Goal: Task Accomplishment & Management: Manage account settings

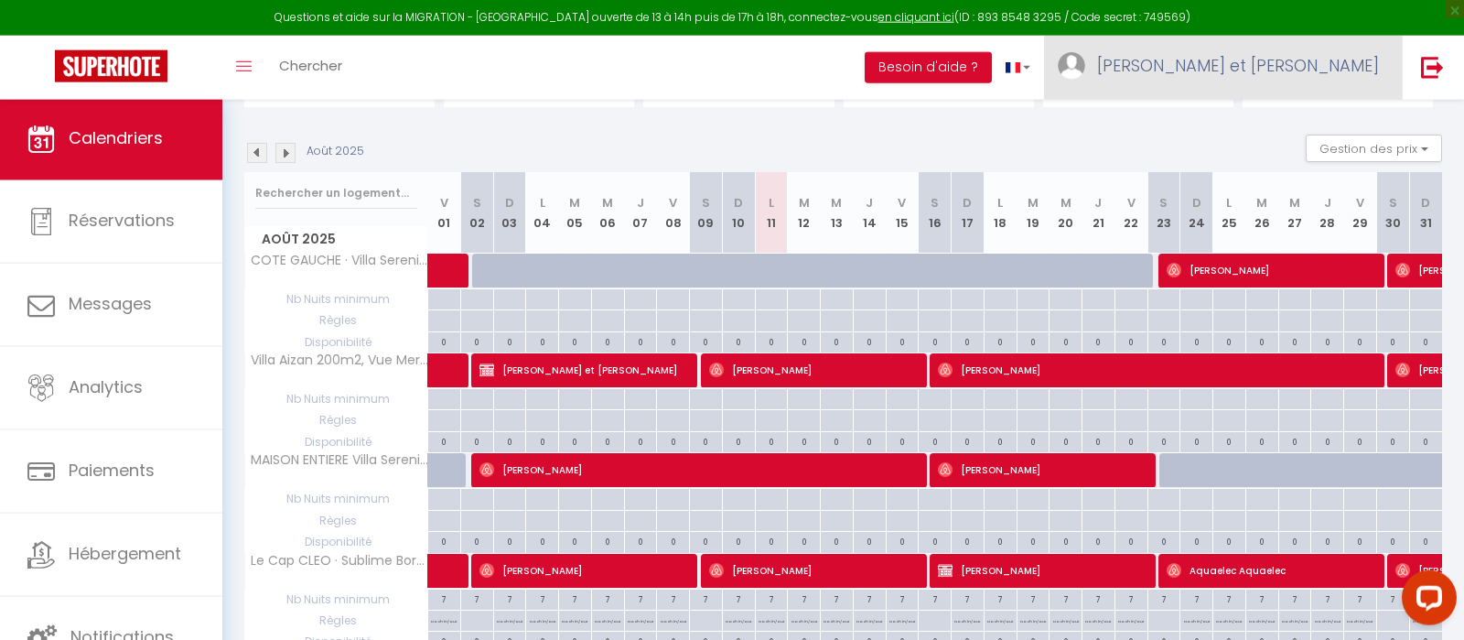
click at [1282, 76] on span "[PERSON_NAME] et [PERSON_NAME]" at bounding box center [1238, 65] width 282 height 23
click at [1307, 135] on link "Paramètres" at bounding box center [1328, 127] width 135 height 31
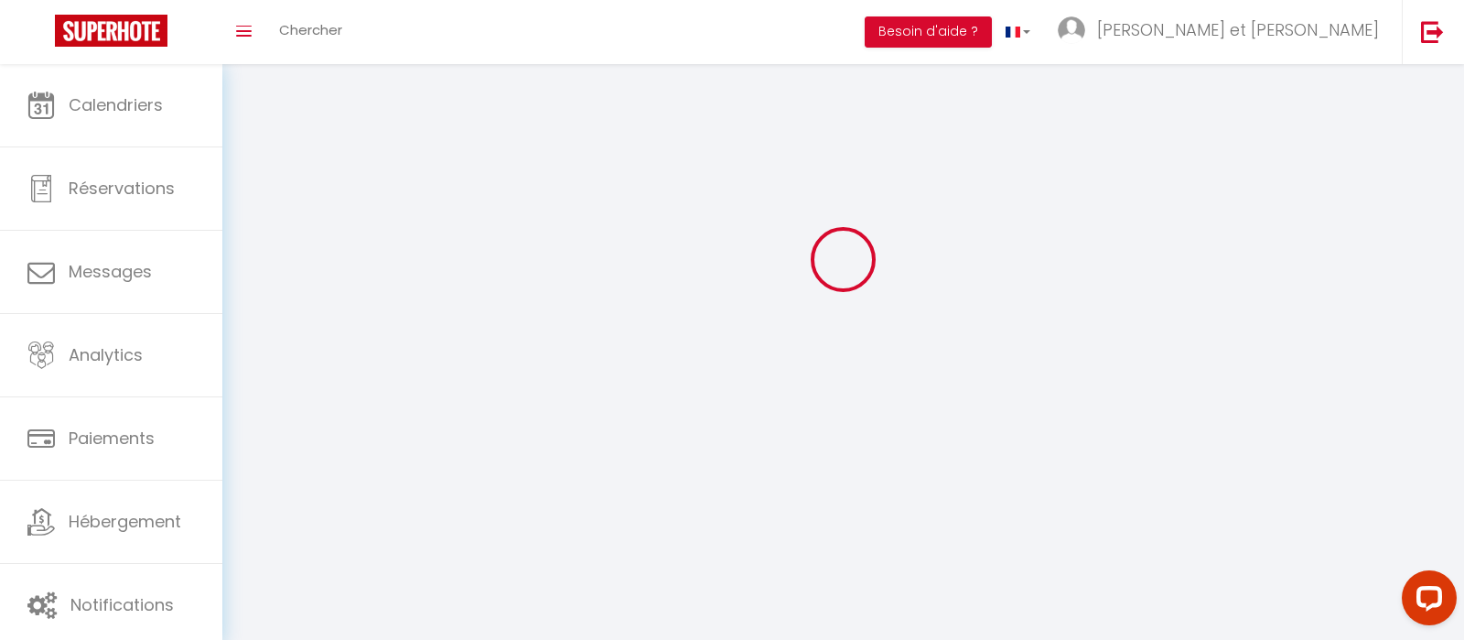
select select
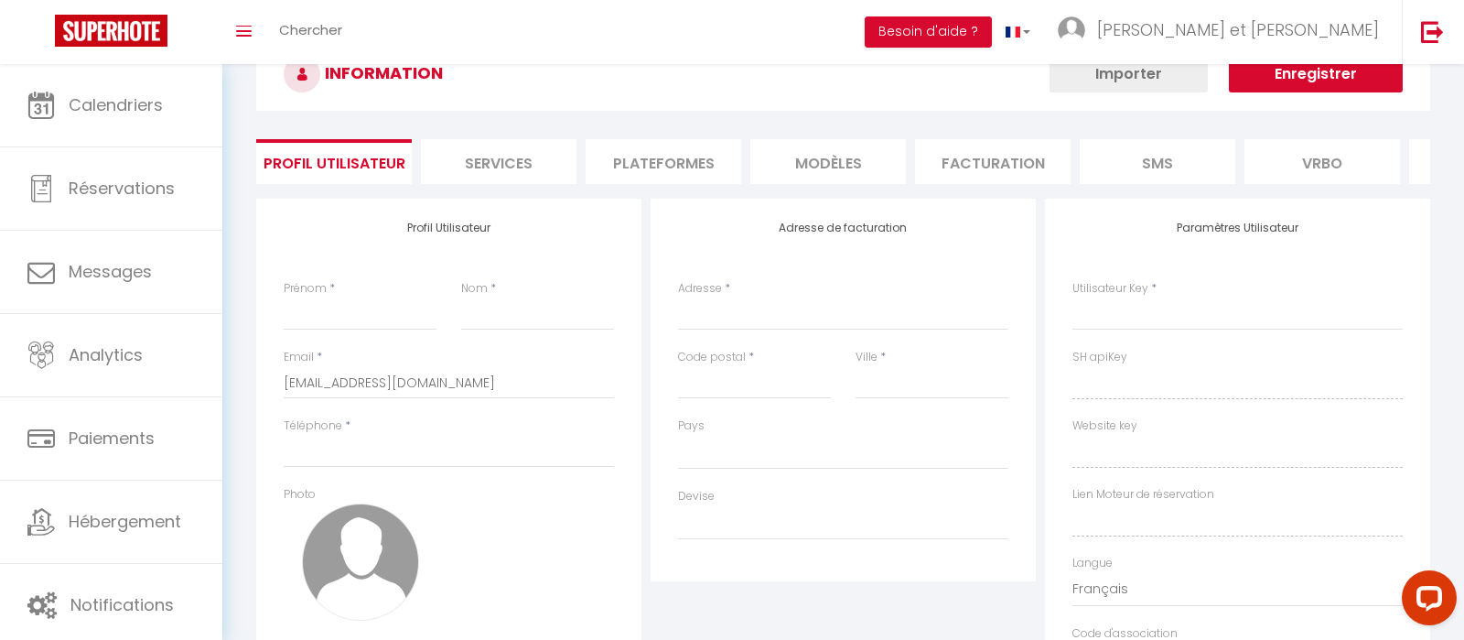
type input "[PERSON_NAME] et [PERSON_NAME]"
type input "descarpentry Derentinger"
type input "0615192713"
type input "CAMPING [US_STATE] [STREET_ADDRESS]"
type input "83580"
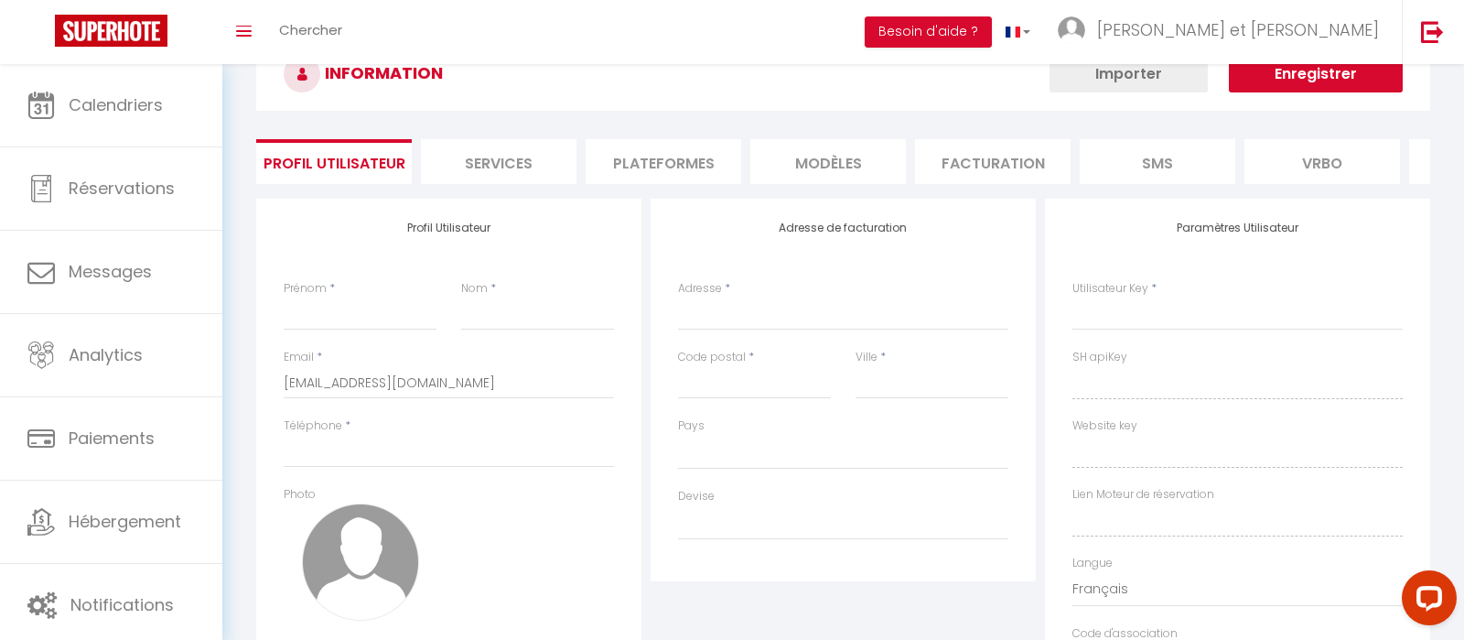
type input "GASSIN"
select select "28"
type input "NzSFwKzmPxxQ8QHin0YfoD9PB"
type input "QPeiUctKqSnPEhf9eQbqSvpH1"
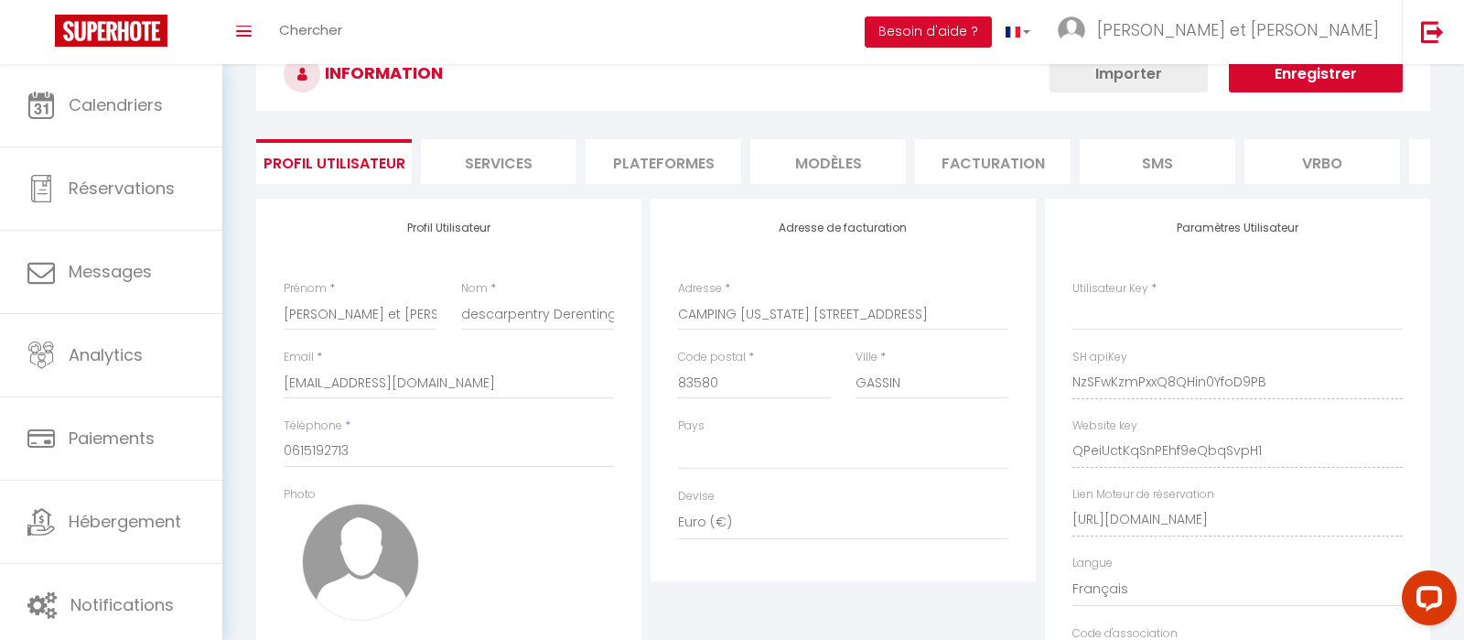
type input "NzSFwKzmPxxQ8QHin0YfoD9PB"
type input "QPeiUctKqSnPEhf9eQbqSvpH1"
type input "[URL][DOMAIN_NAME]"
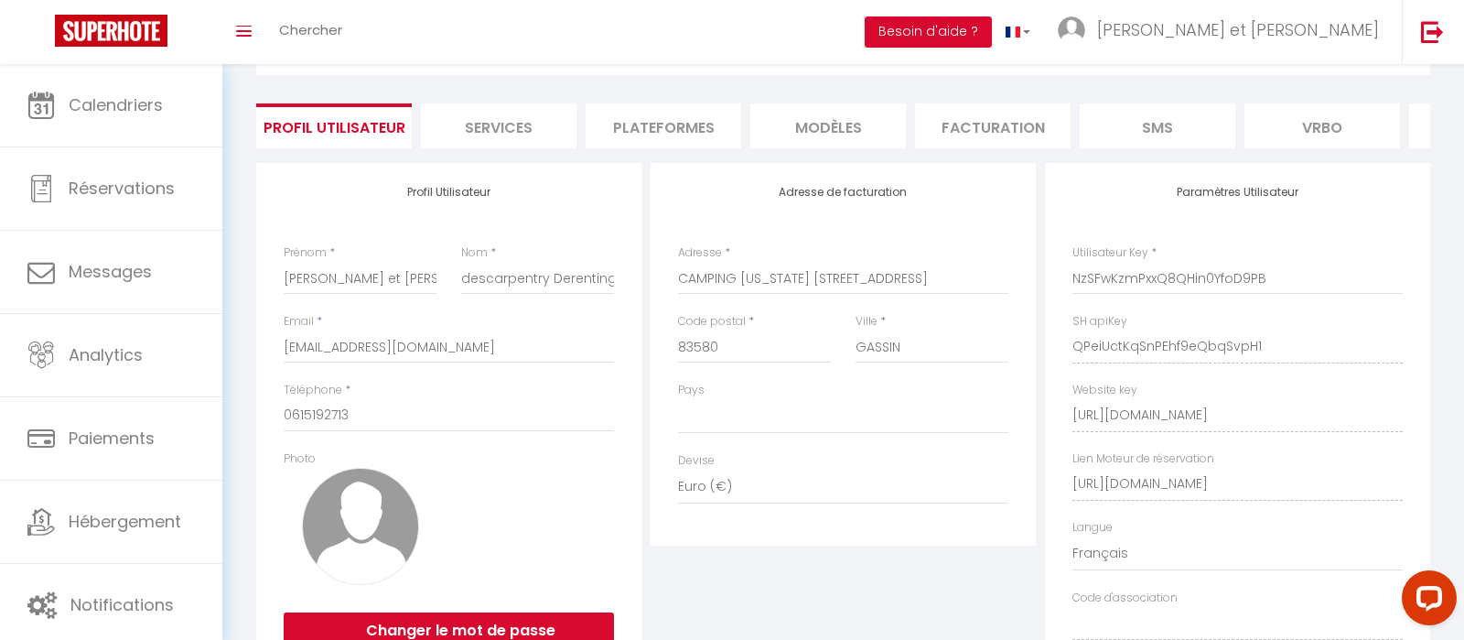
select select "fr"
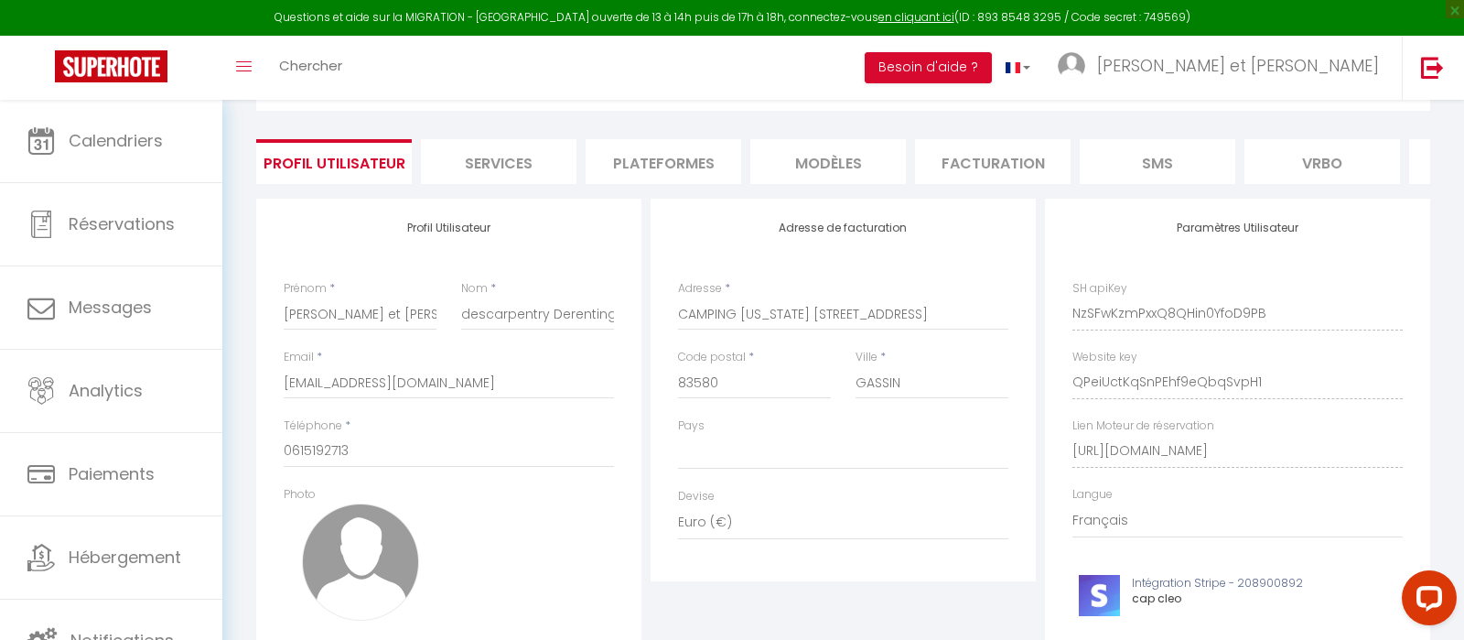
click at [707, 137] on div "INFORMATION Enregistrer Profil Utilisateur Services Plateformes MODÈLES Factura…" at bounding box center [843, 441] width 1174 height 806
click at [684, 160] on li "Plateformes" at bounding box center [664, 161] width 156 height 45
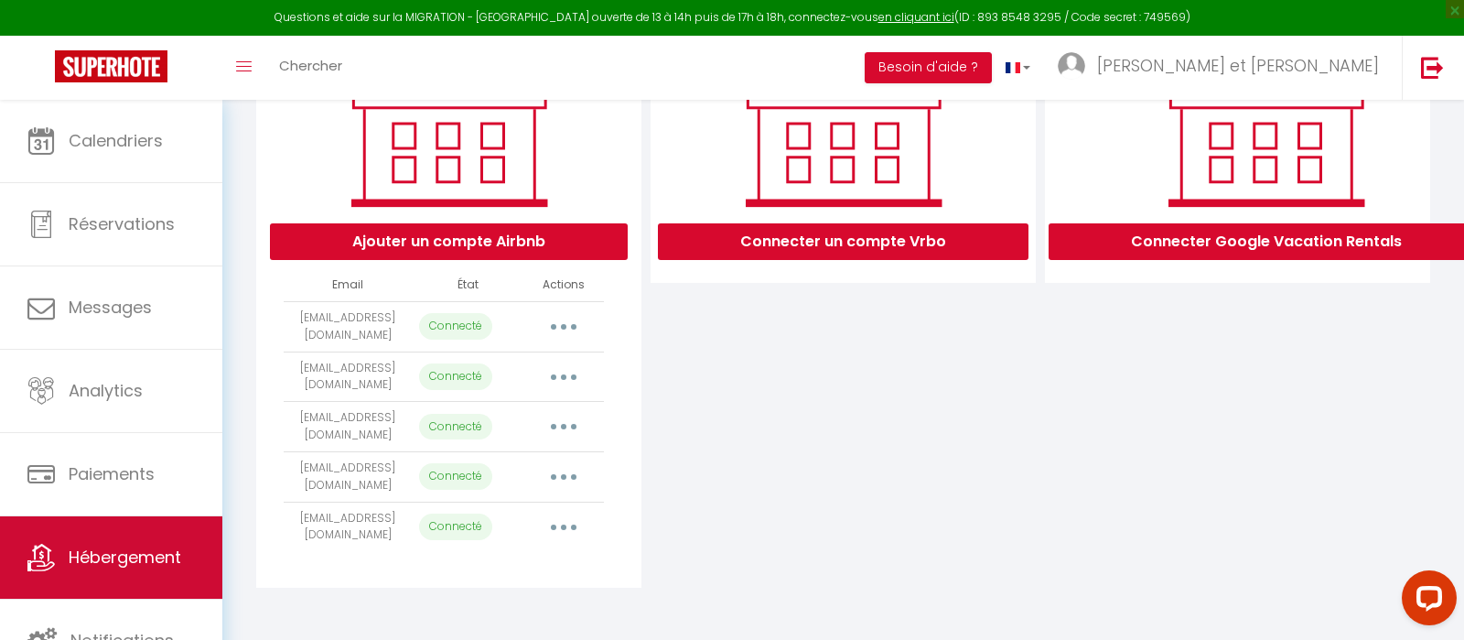
scroll to position [5, 0]
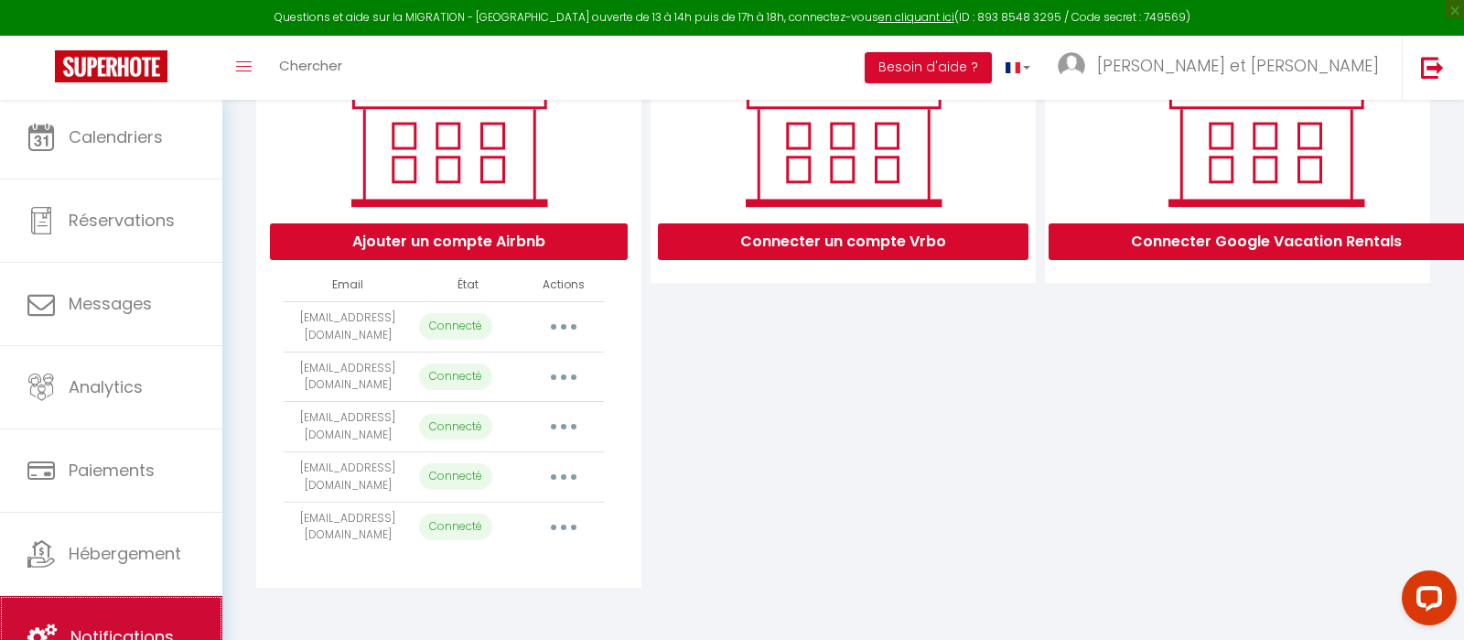
click at [177, 611] on link "Notifications" at bounding box center [111, 637] width 222 height 82
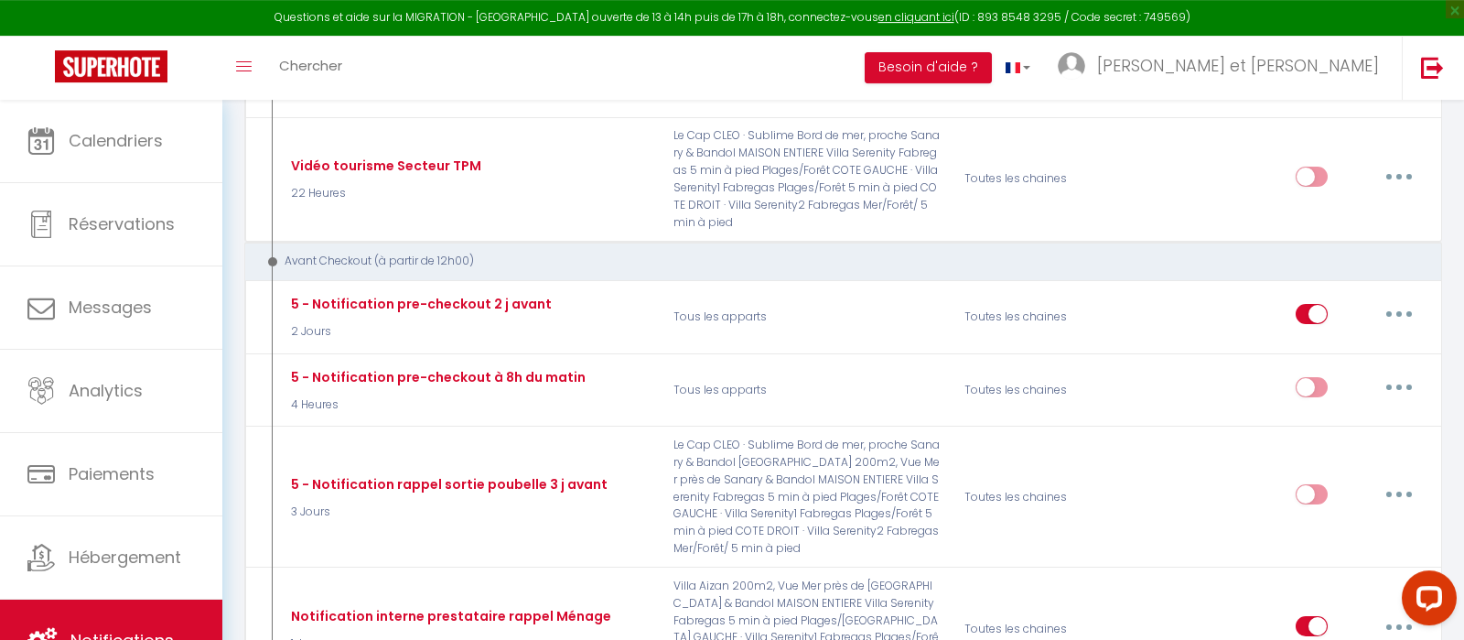
scroll to position [1256, 0]
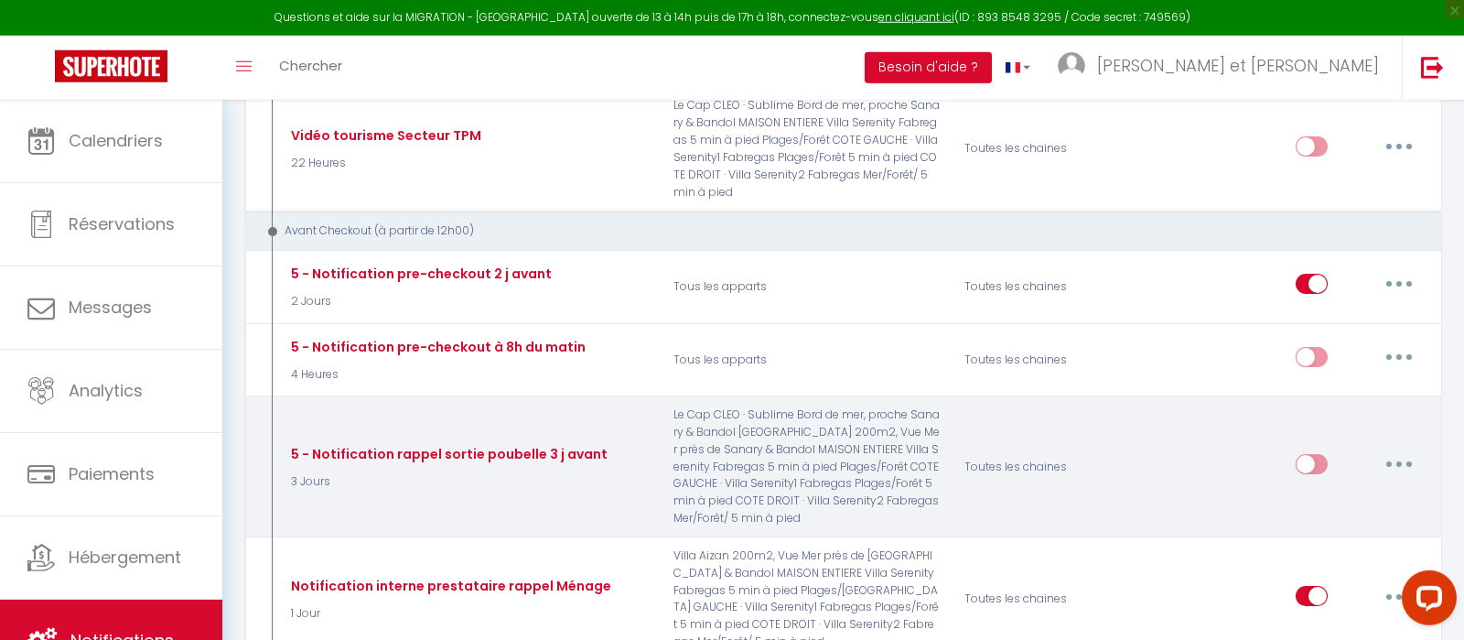
click at [731, 421] on p "Le Cap CLEO · Sublime Bord de mer, proche Sanary & Bandol [GEOGRAPHIC_DATA] 200…" at bounding box center [807, 466] width 291 height 121
click at [1401, 449] on button "button" at bounding box center [1398, 463] width 51 height 29
click at [1332, 490] on link "Editer" at bounding box center [1351, 505] width 135 height 31
type input "5 - Notification rappel sortie poubelle 3 j avant"
select select "4"
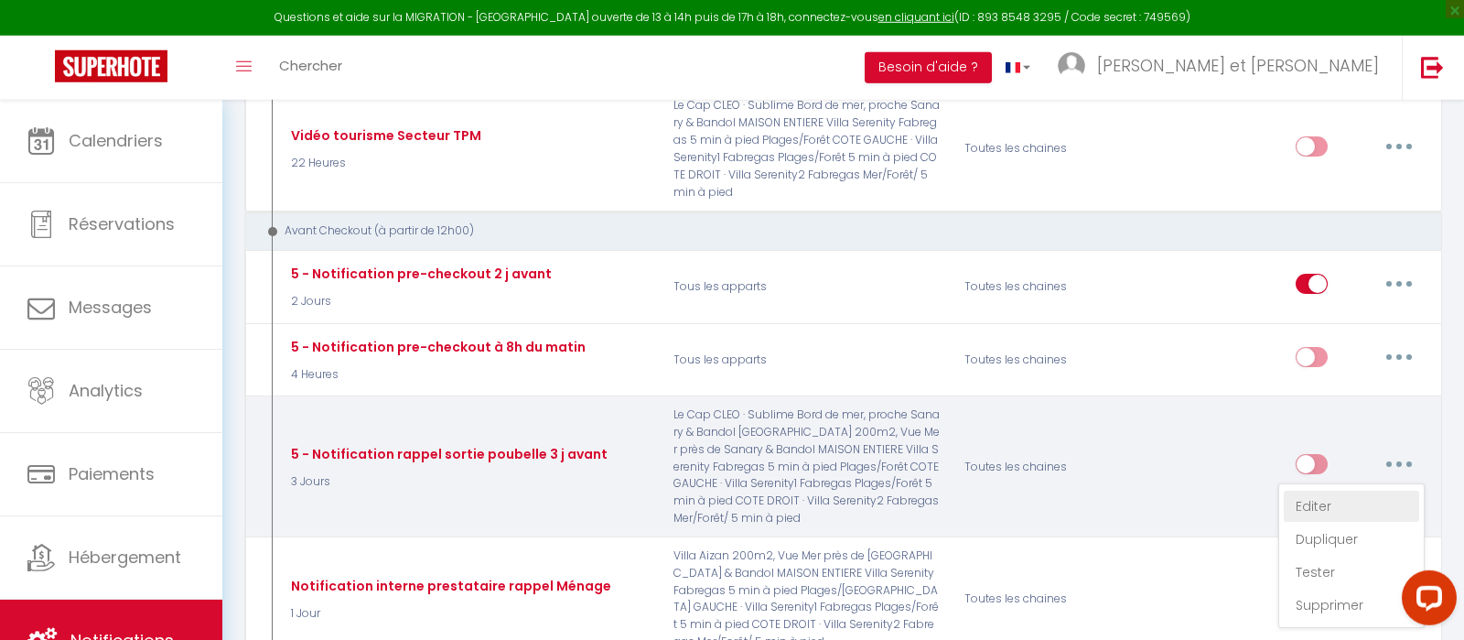
select select "3 Jours"
select select "if_booking_is_paid"
checkbox input "true"
checkbox input "false"
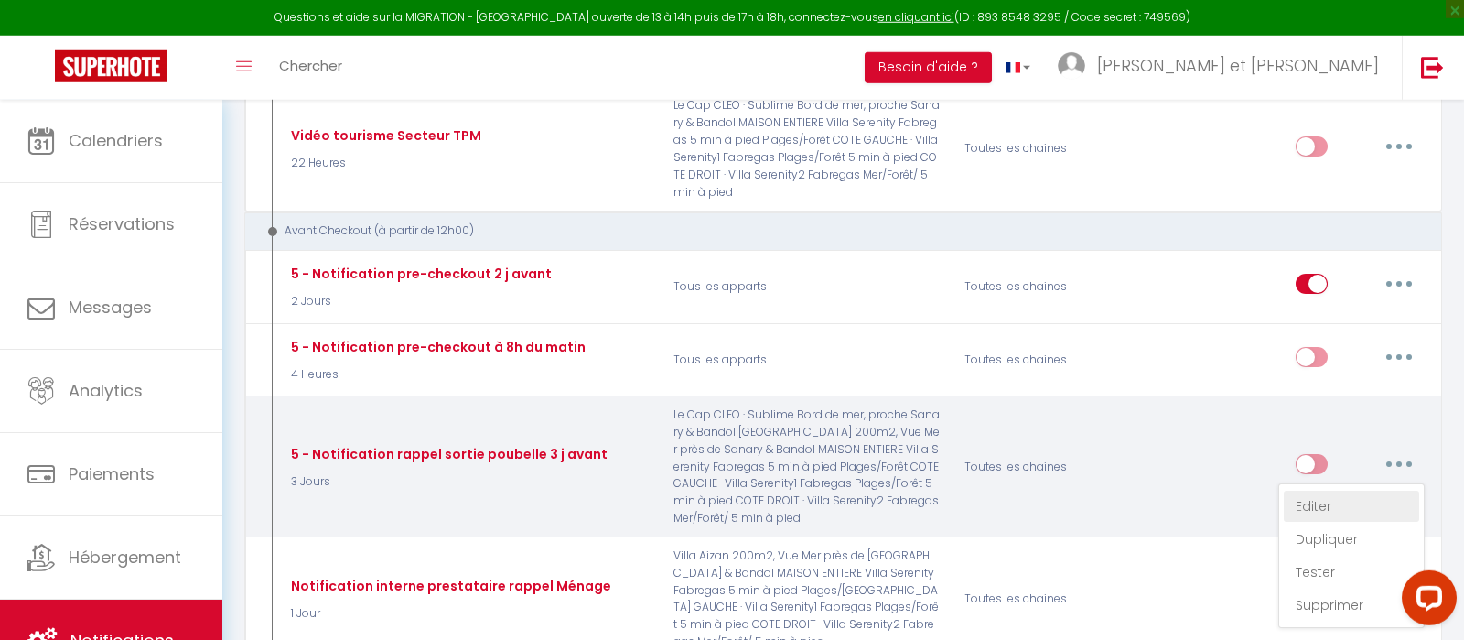
radio input "true"
type input "Rappel sortie Poubelle - [RENTAL:NAME] - [GUEST:FIRST_NAME] [GUEST:NAME]"
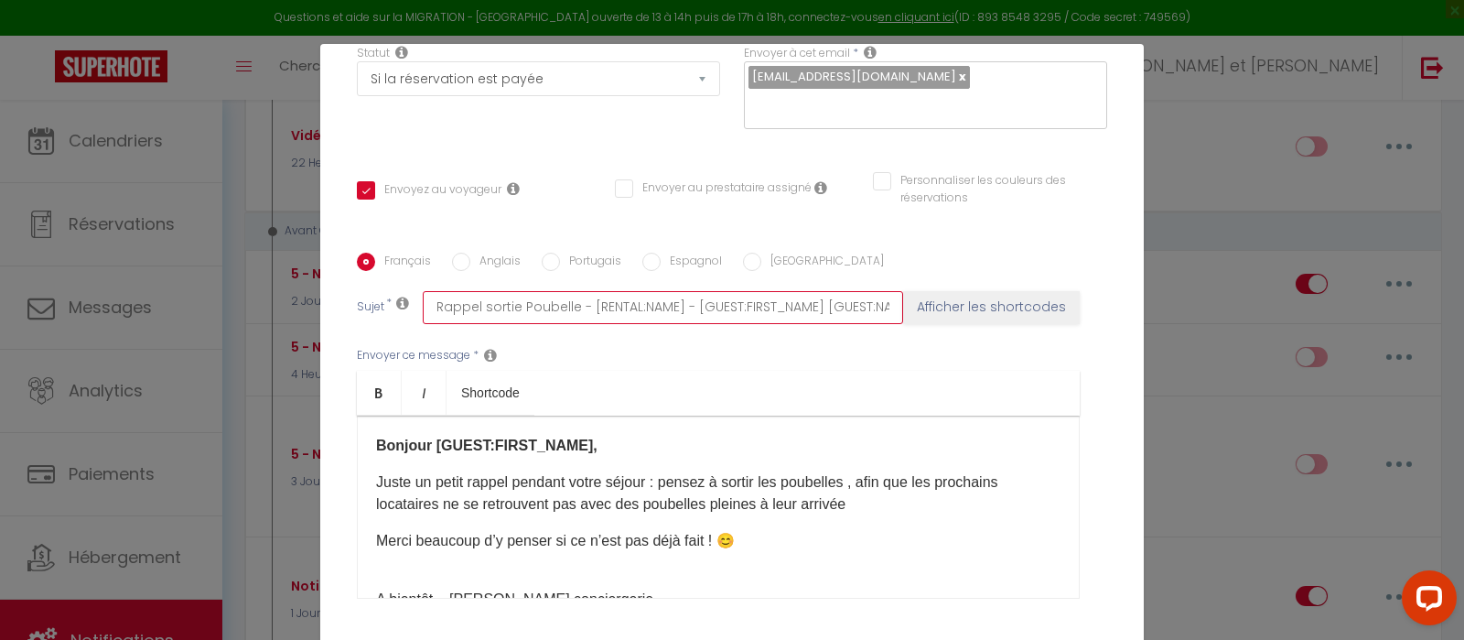
scroll to position [0, 9]
drag, startPoint x: 711, startPoint y: 312, endPoint x: 1046, endPoint y: 323, distance: 335.1
click at [903, 324] on input "Rappel sortie Poubelle - [RENTAL:NAME] - [GUEST:FIRST_NAME] [GUEST:NAME]" at bounding box center [663, 307] width 480 height 33
click at [695, 494] on p "Juste un petit rappel pendant votre séjour : pensez à sortir les poubelles , af…" at bounding box center [718, 493] width 684 height 44
click at [833, 515] on p "Juste un petit rappel pendant votre séjour : pensez à sortir les poubelles , af…" at bounding box center [718, 493] width 684 height 44
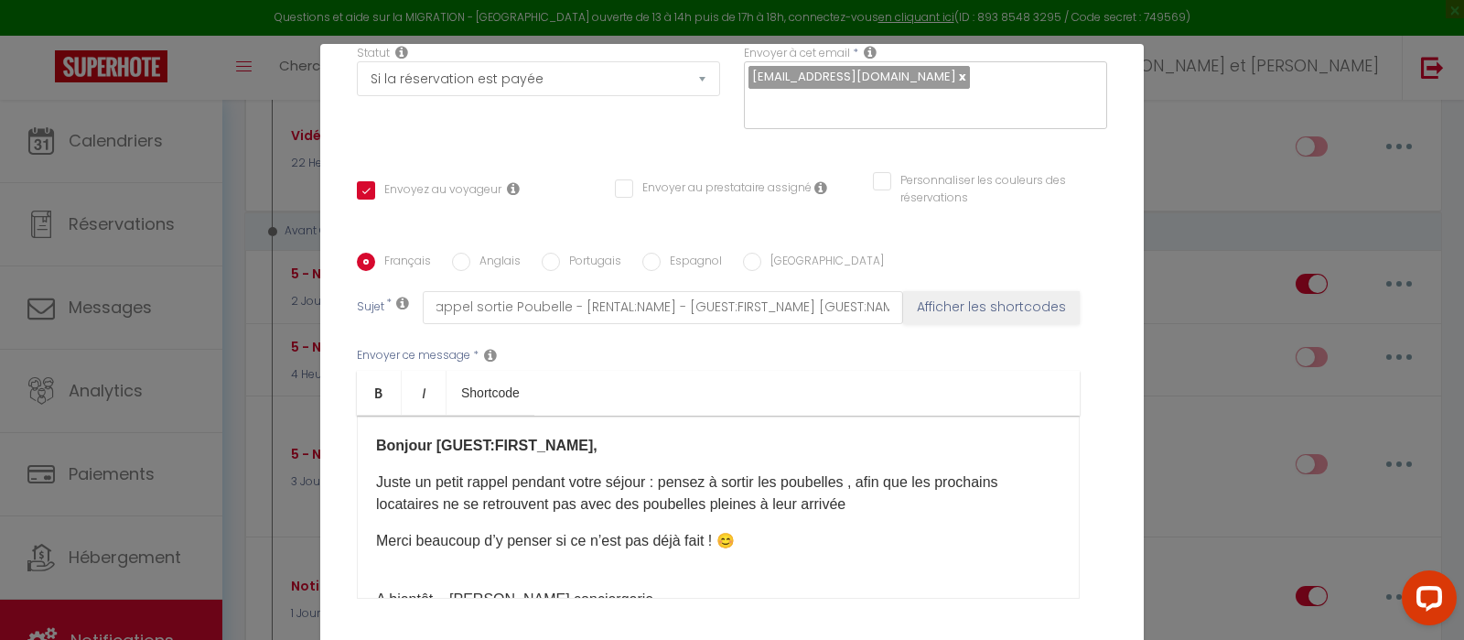
click at [0, 0] on lt-span "arrivée ." at bounding box center [0, 0] width 0 height 0
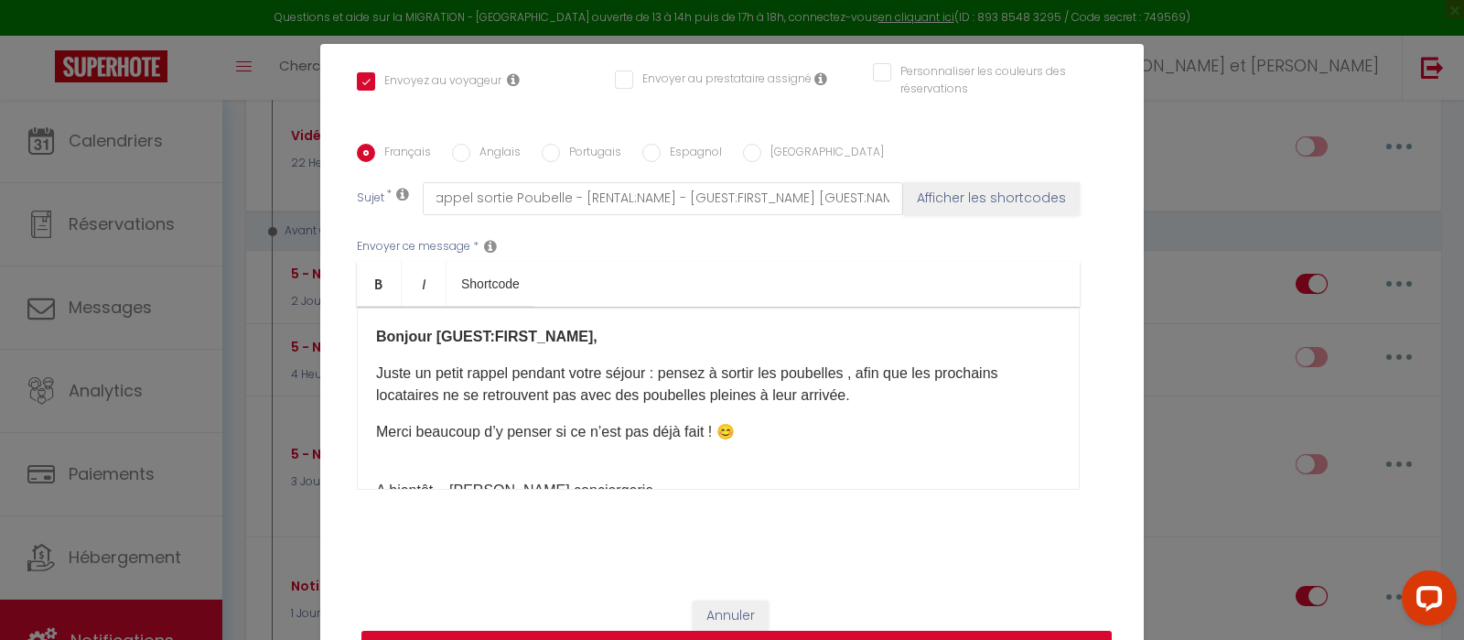
click at [640, 630] on button "Mettre à jour" at bounding box center [736, 647] width 750 height 35
checkbox input "true"
checkbox input "false"
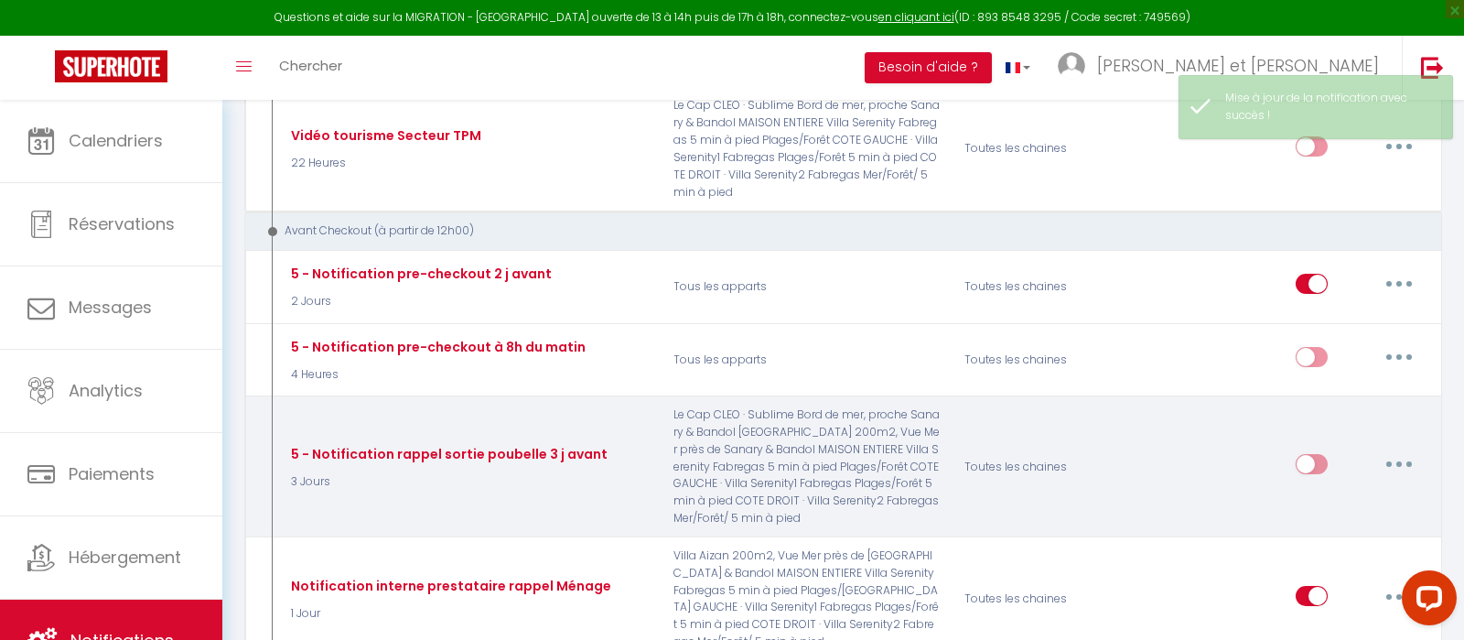
click at [1310, 454] on input "checkbox" at bounding box center [1312, 467] width 32 height 27
checkbox input "true"
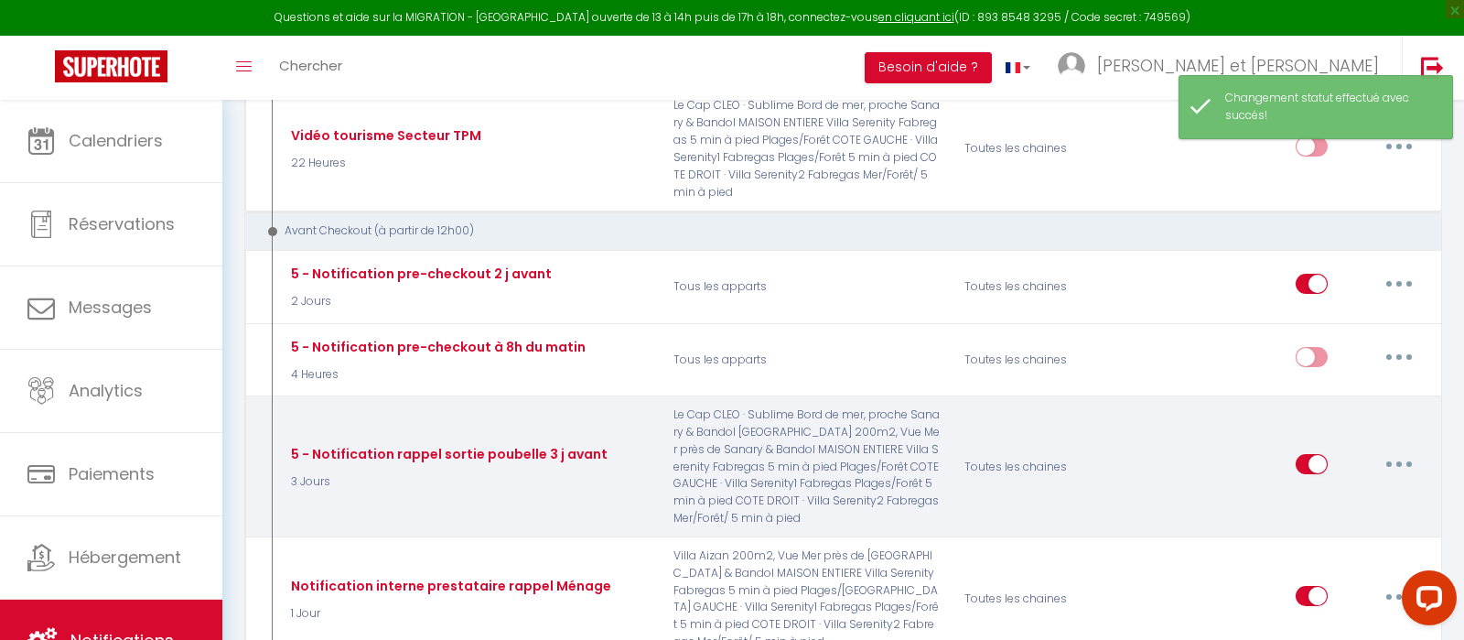
click at [1401, 449] on button "button" at bounding box center [1398, 463] width 51 height 29
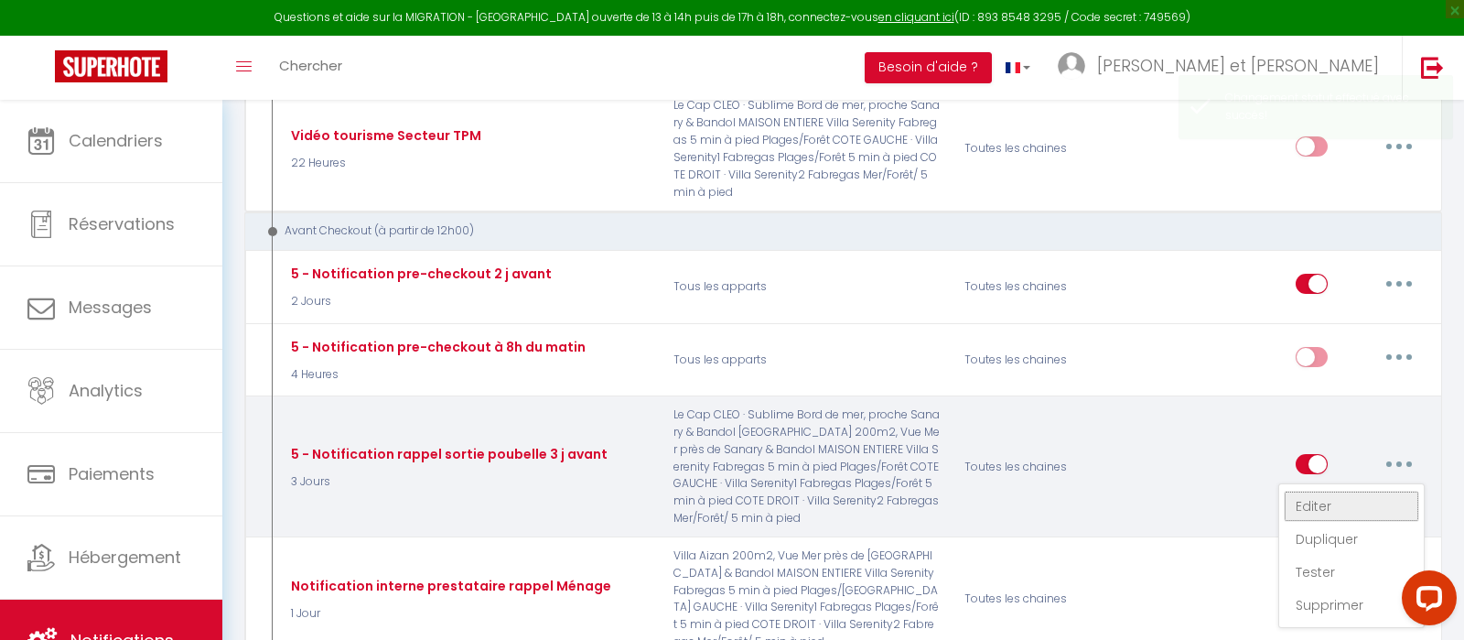
click at [1341, 490] on link "Editer" at bounding box center [1351, 505] width 135 height 31
type input "5 - Notification rappel sortie poubelle 3 j avant"
select select "4"
select select "3 Jours"
select select "if_booking_is_paid"
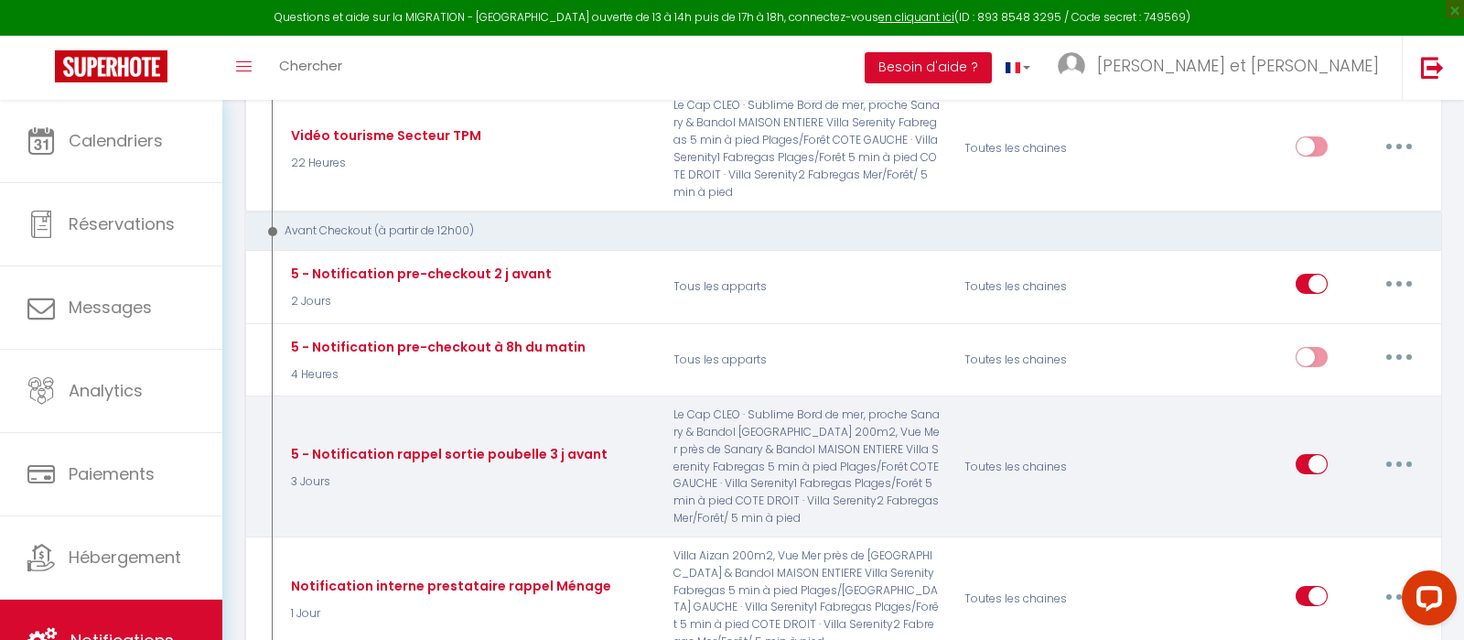
checkbox input "true"
checkbox input "false"
radio input "true"
type input "Rappel sortie Poubelle - [RENTAL:NAME] - [GUEST:FIRST_NAME] [GUEST:NAME]"
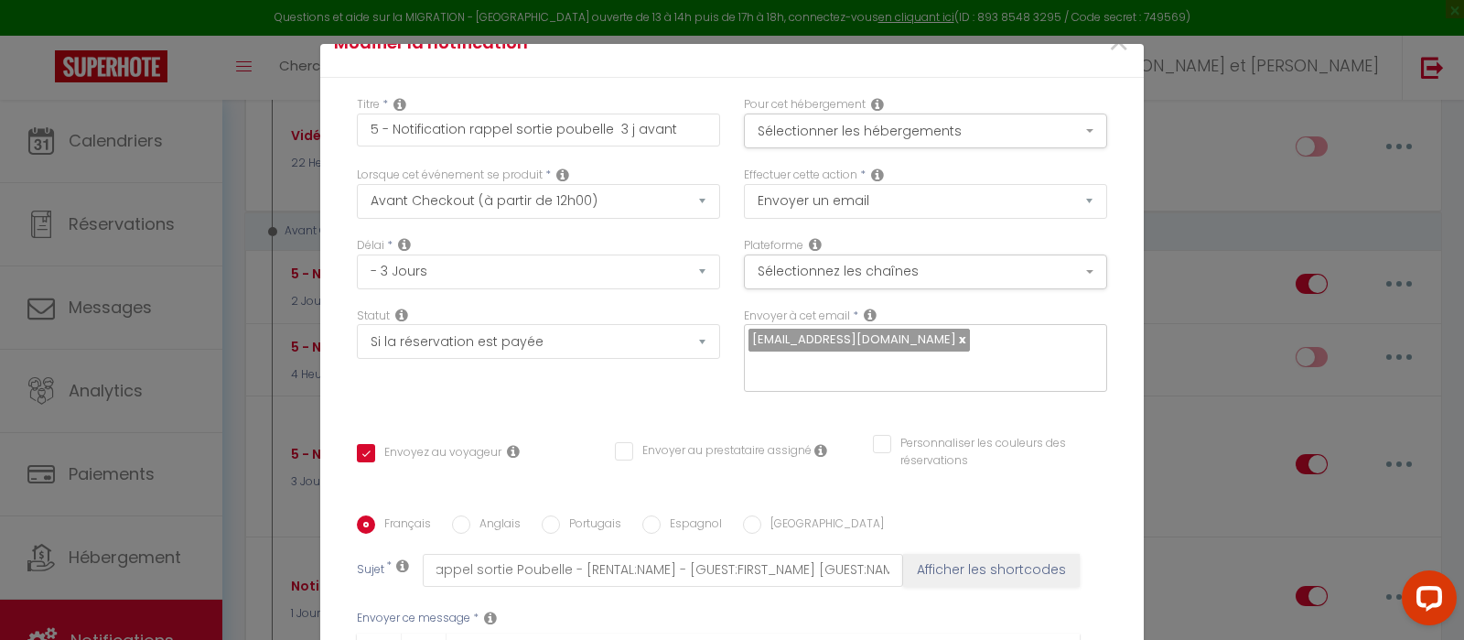
scroll to position [37, 0]
click at [840, 267] on button "Sélectionnez les chaînes" at bounding box center [925, 270] width 363 height 35
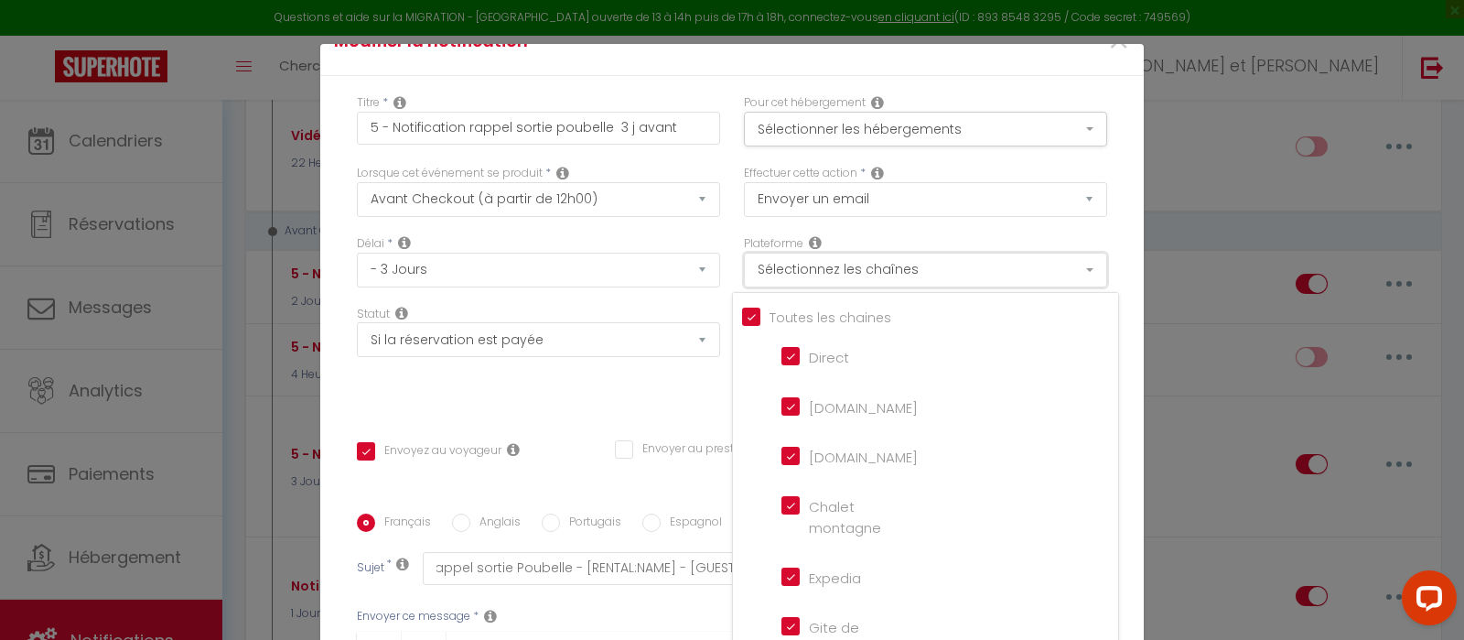
click at [840, 267] on button "Sélectionnez les chaînes" at bounding box center [925, 270] width 363 height 35
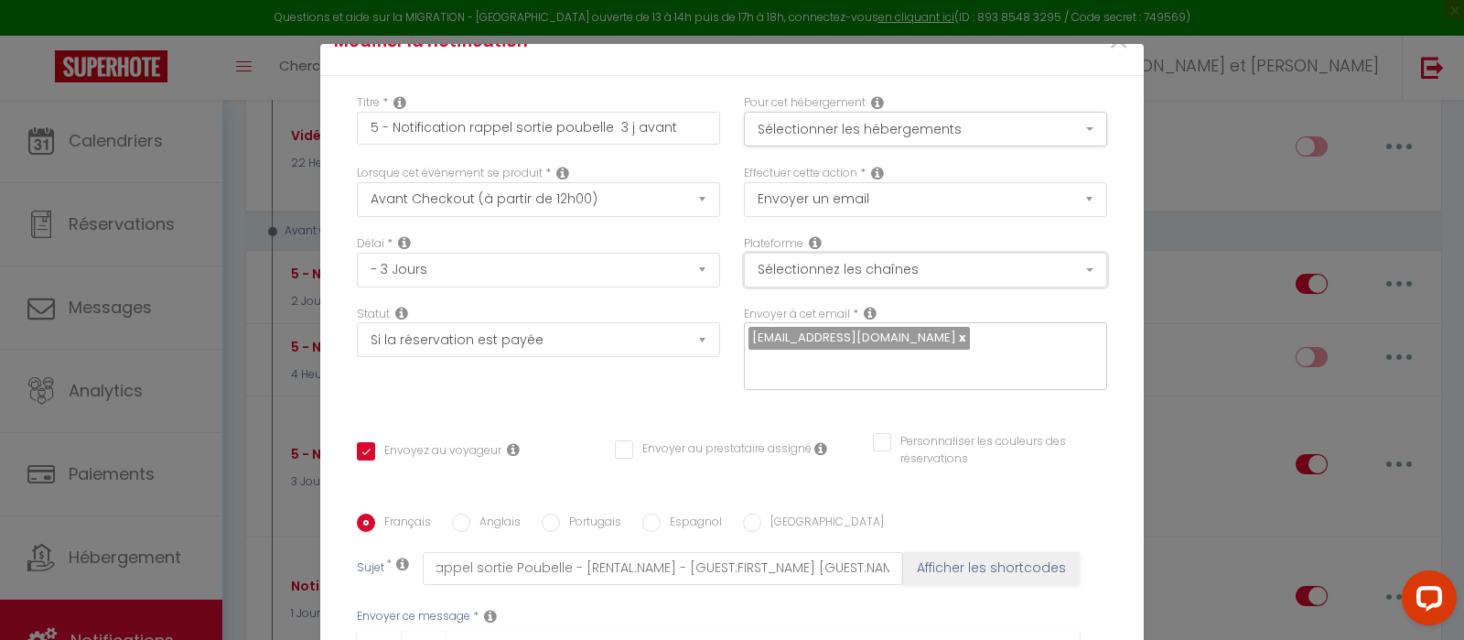
click at [840, 267] on button "Sélectionnez les chaînes" at bounding box center [925, 270] width 363 height 35
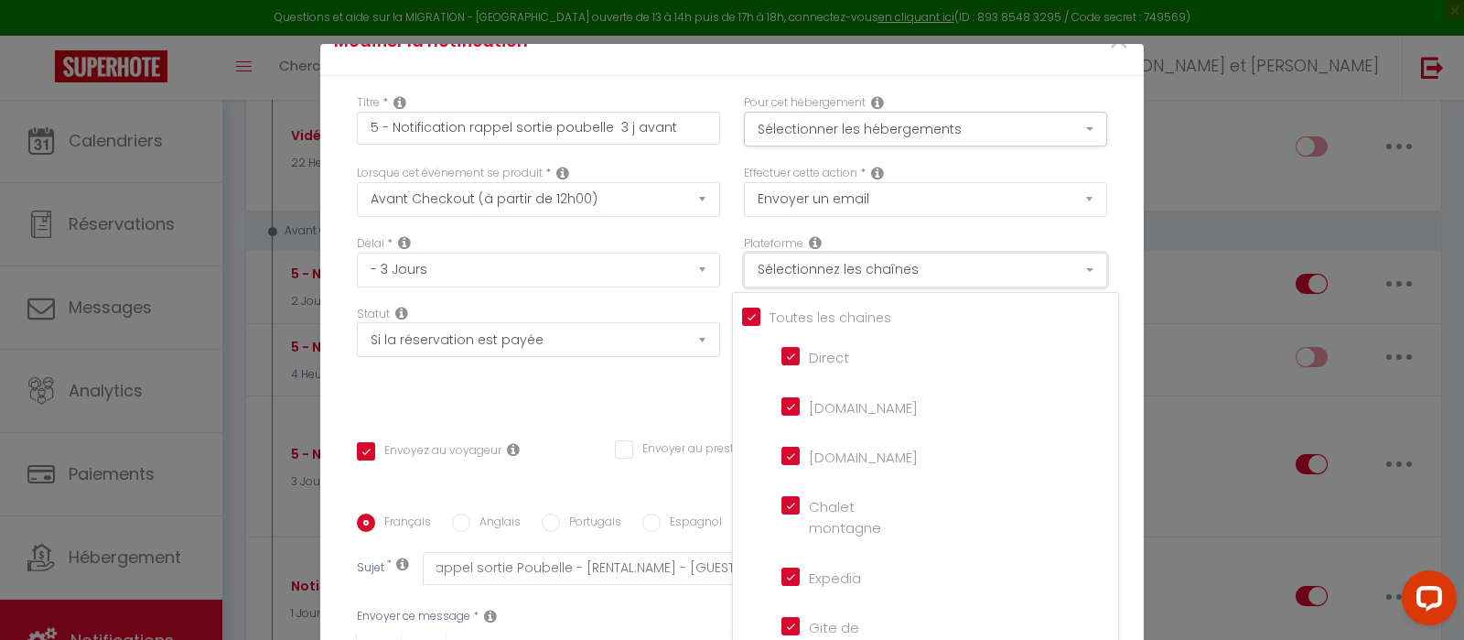
click at [840, 267] on button "Sélectionnez les chaînes" at bounding box center [925, 270] width 363 height 35
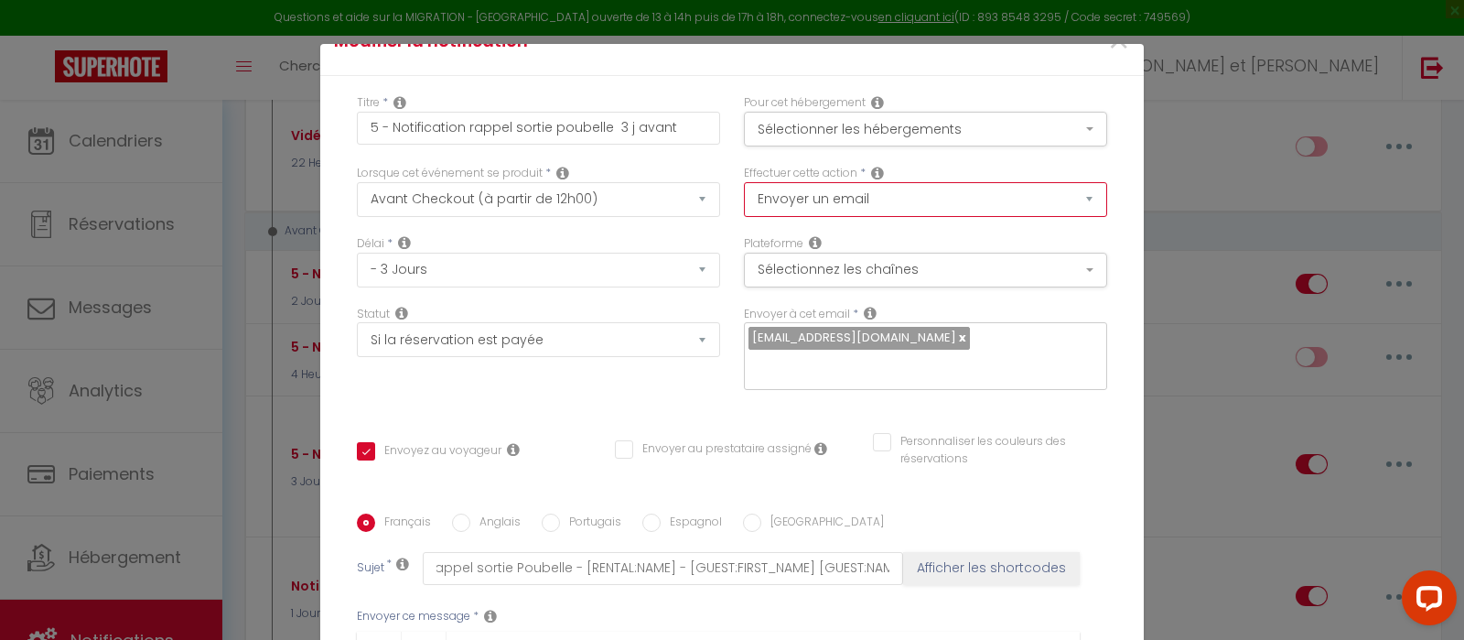
click at [744, 182] on select "Envoyer un email Envoyer un SMS Envoyer une notification push" at bounding box center [925, 199] width 363 height 35
click at [848, 206] on select "Envoyer un email Envoyer un SMS Envoyer une notification push" at bounding box center [925, 199] width 363 height 35
click at [744, 182] on select "Envoyer un email Envoyer un SMS Envoyer une notification push" at bounding box center [925, 199] width 363 height 35
click at [853, 137] on button "Sélectionner les hébergements" at bounding box center [925, 129] width 363 height 35
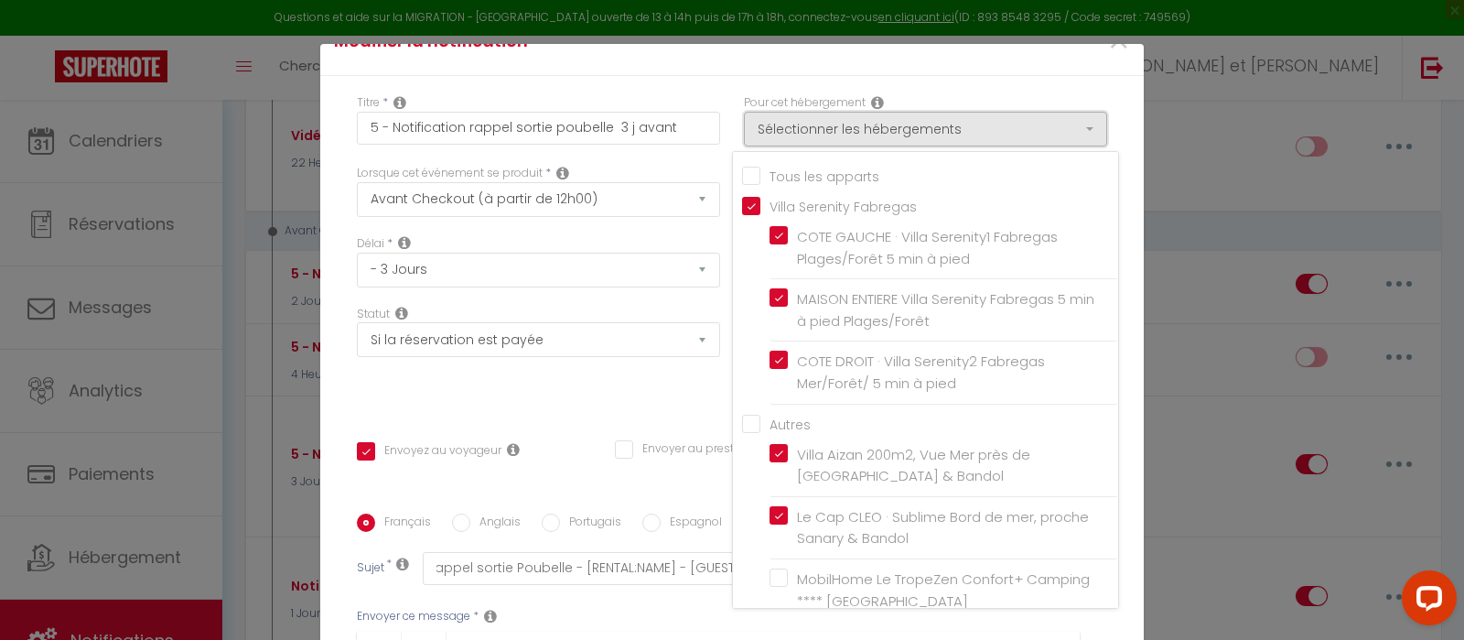
scroll to position [27, 0]
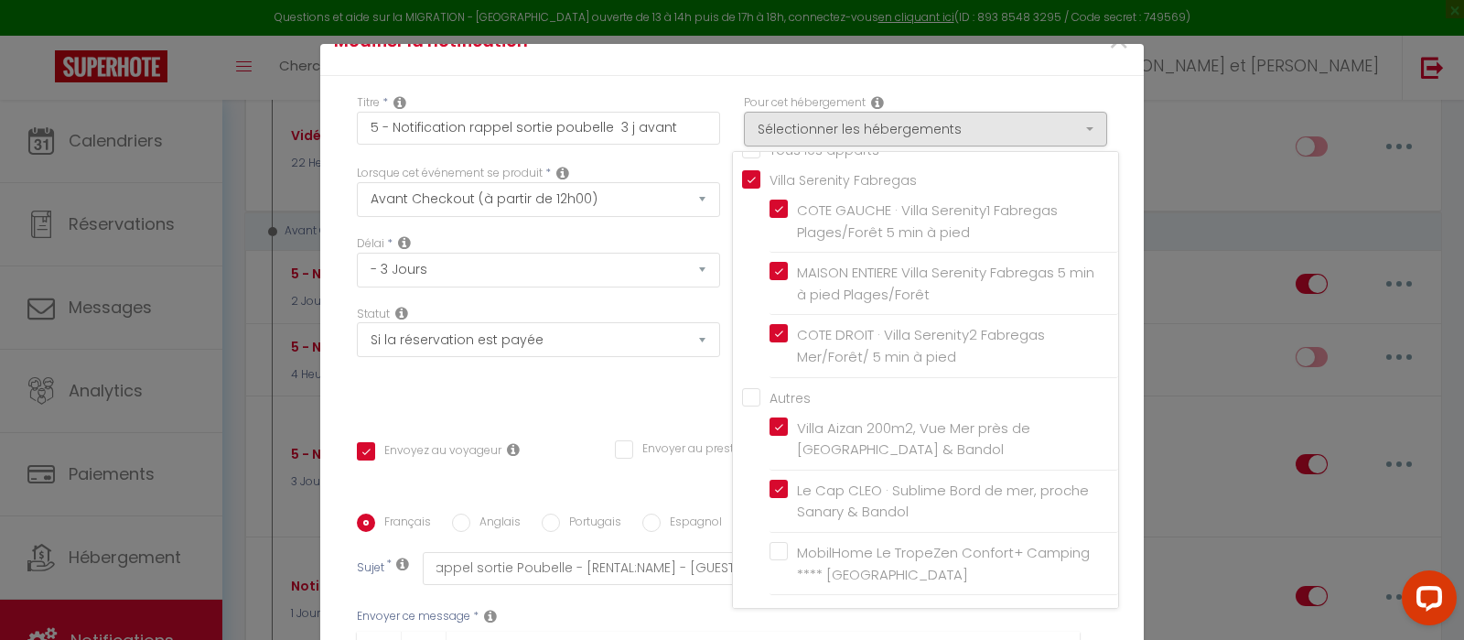
click at [1203, 116] on div "Modifier la notification × Titre * 5 - Notification rappel sortie poubelle 3 j …" at bounding box center [732, 320] width 1464 height 640
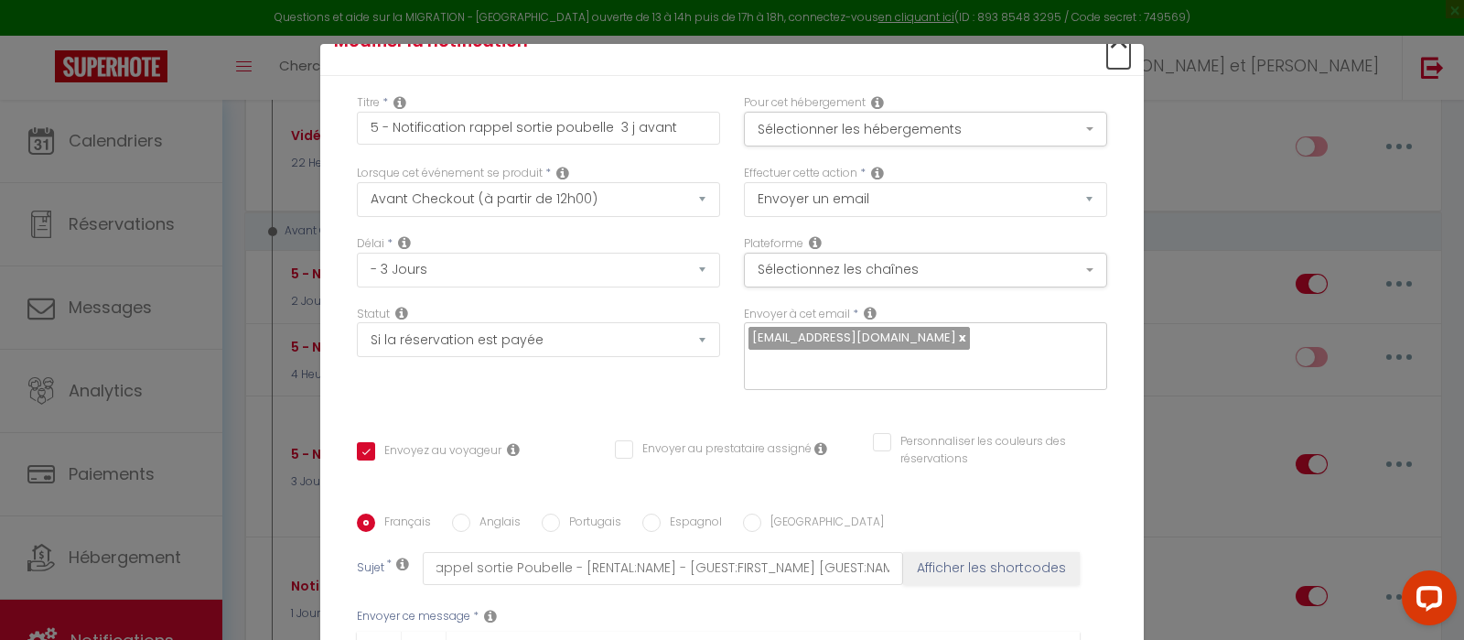
click at [1125, 48] on span "×" at bounding box center [1118, 41] width 23 height 55
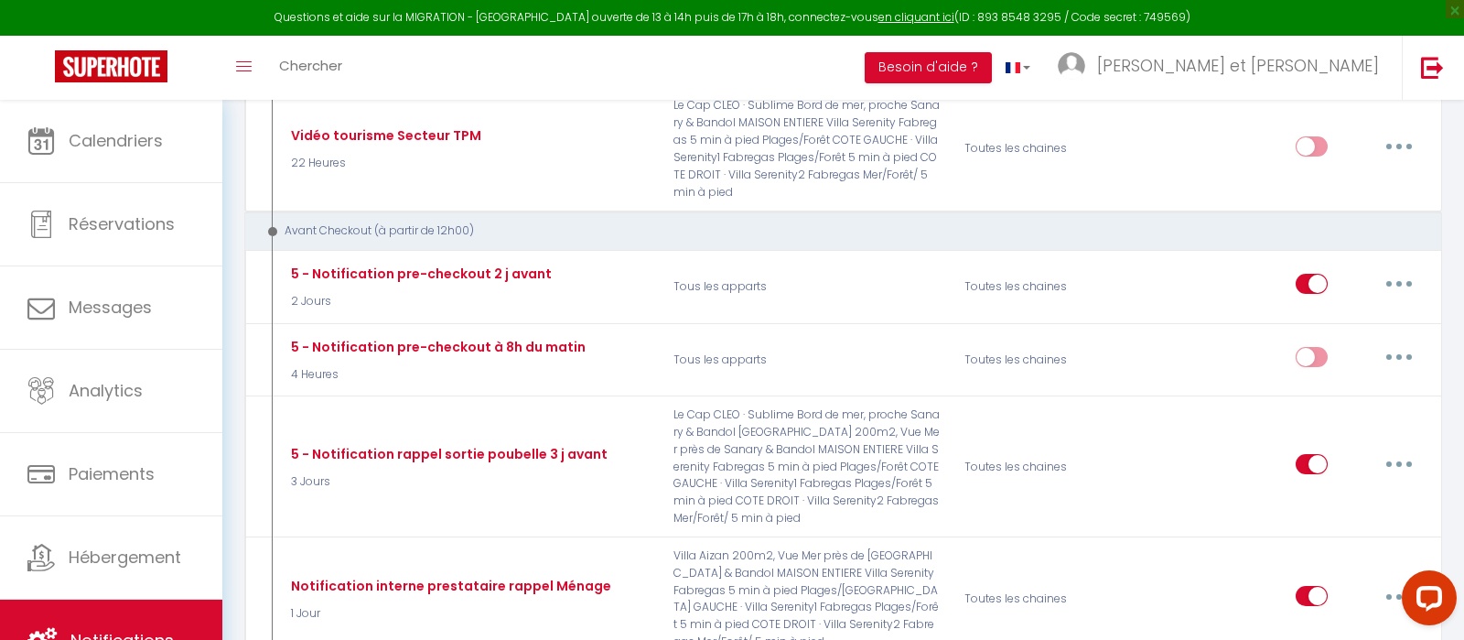
scroll to position [1389, 0]
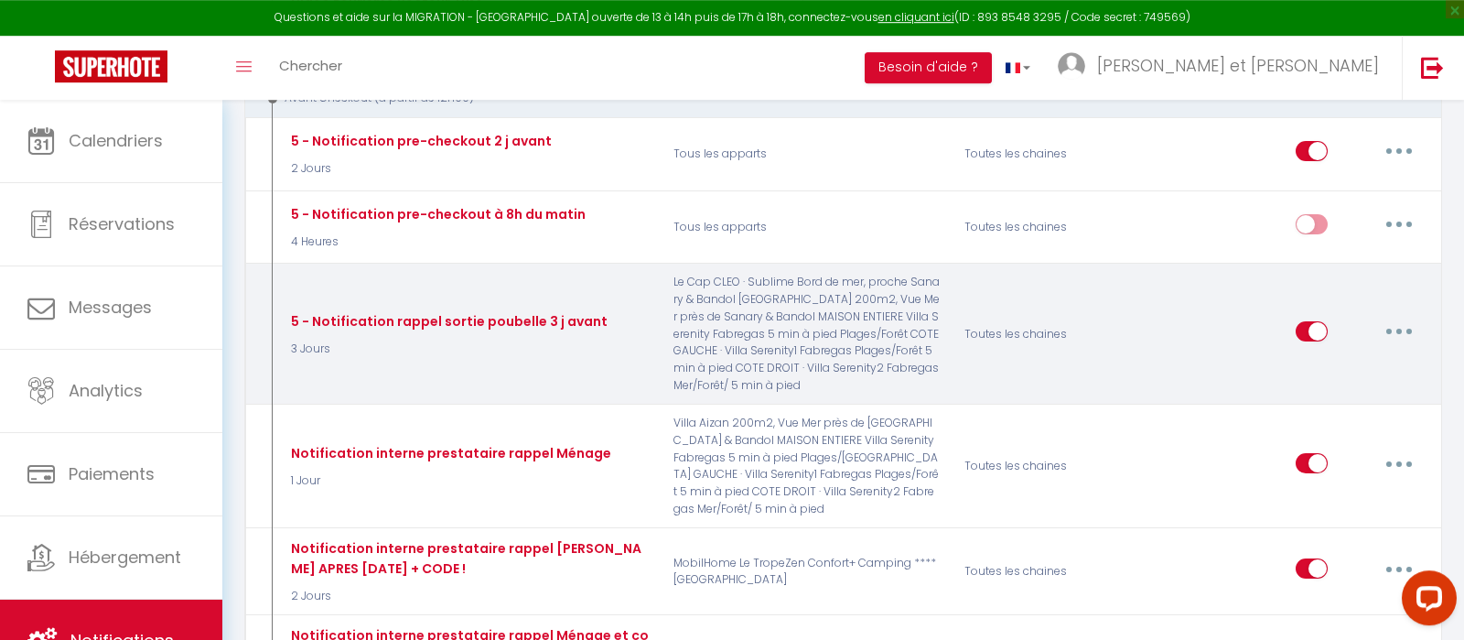
click at [1401, 317] on button "button" at bounding box center [1398, 331] width 51 height 29
click at [1326, 358] on link "Editer" at bounding box center [1351, 373] width 135 height 31
checkbox input "true"
checkbox input "false"
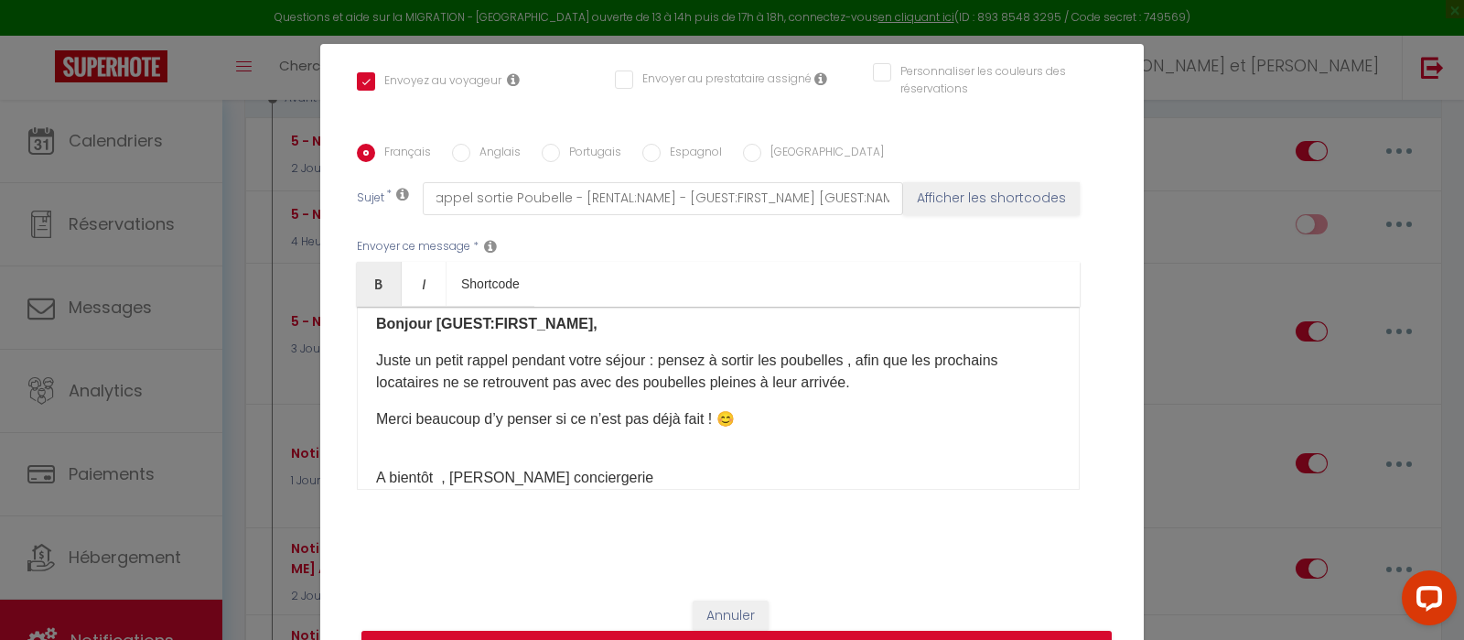
scroll to position [0, 0]
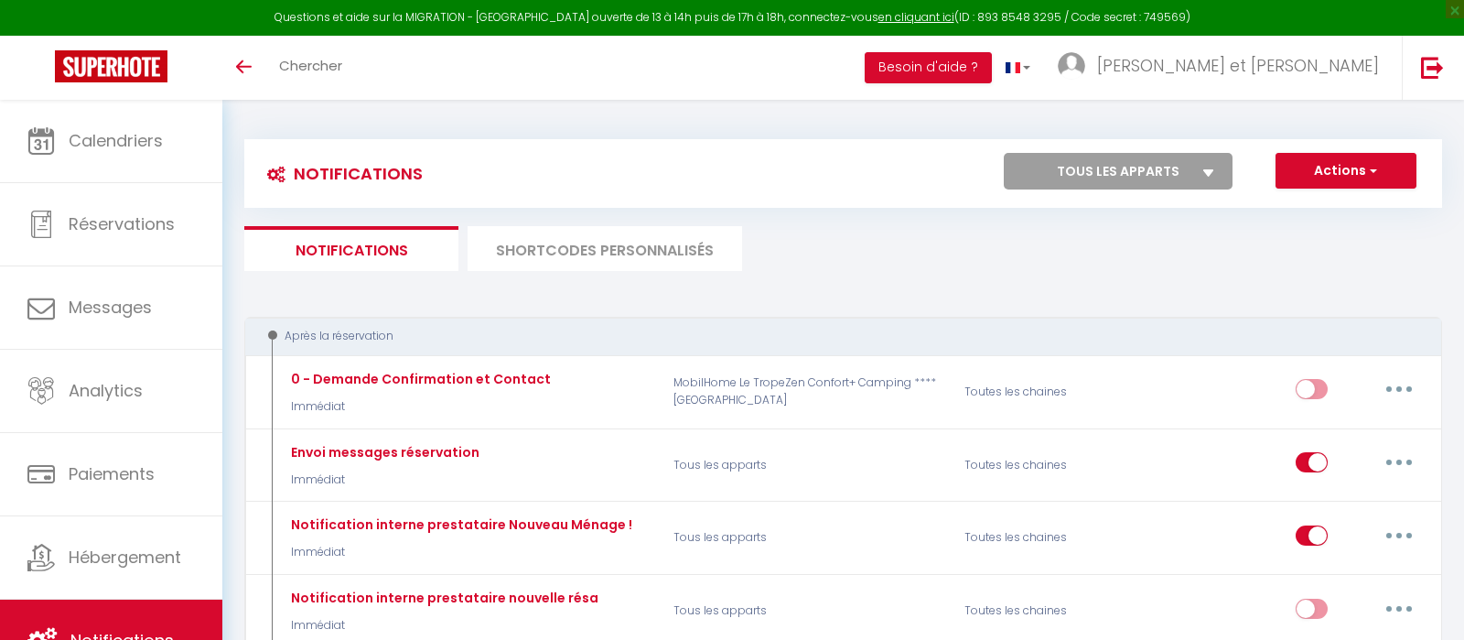
checkbox input "true"
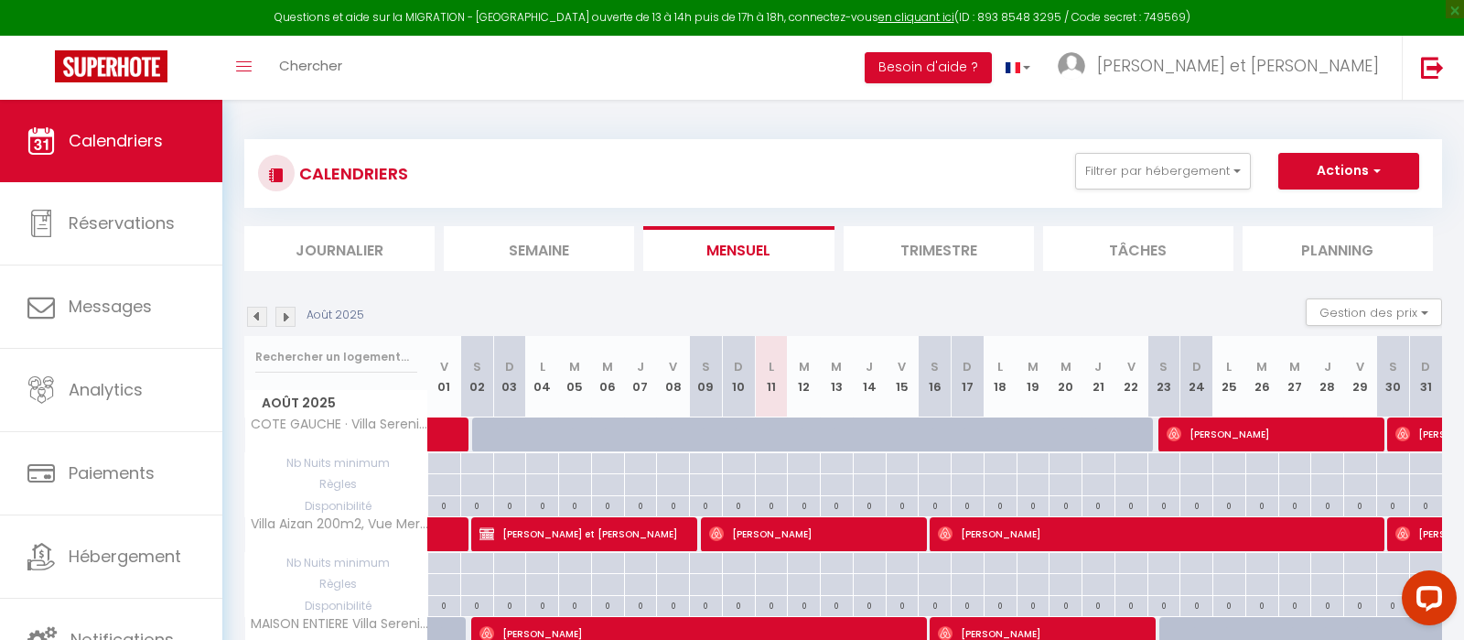
scroll to position [5, 0]
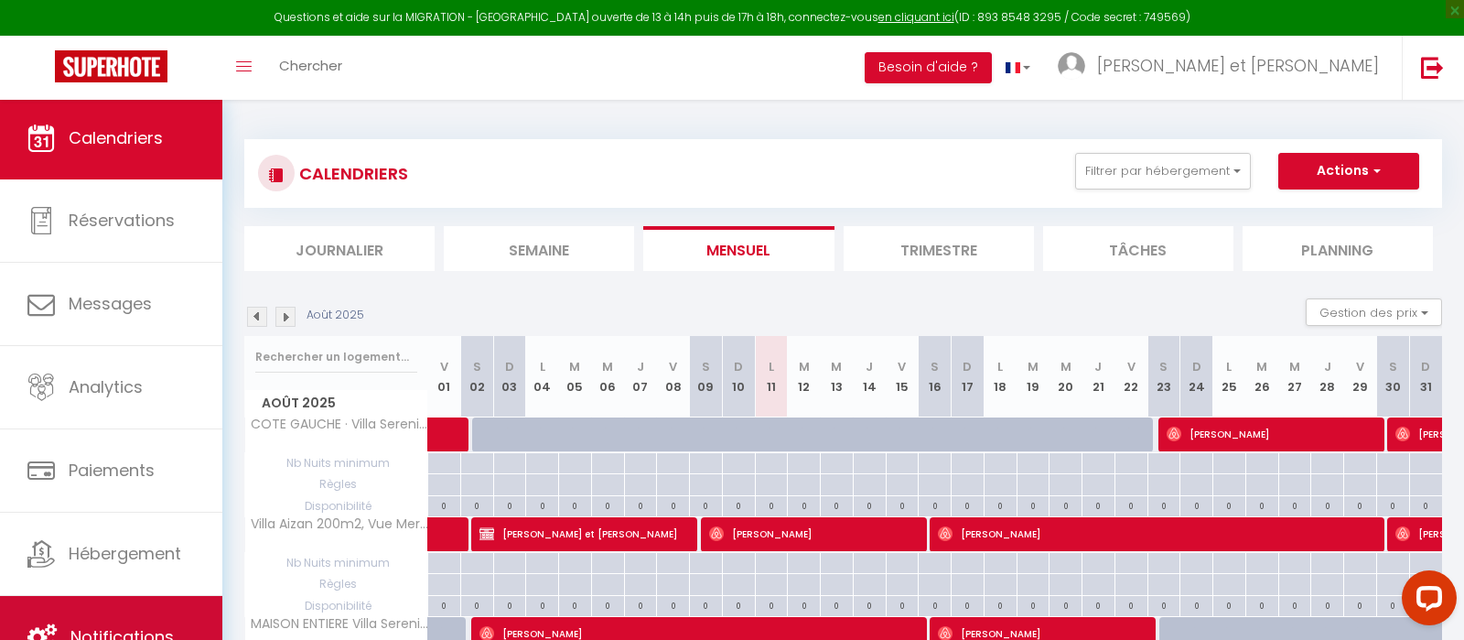
click at [127, 617] on link "Notifications" at bounding box center [111, 637] width 222 height 82
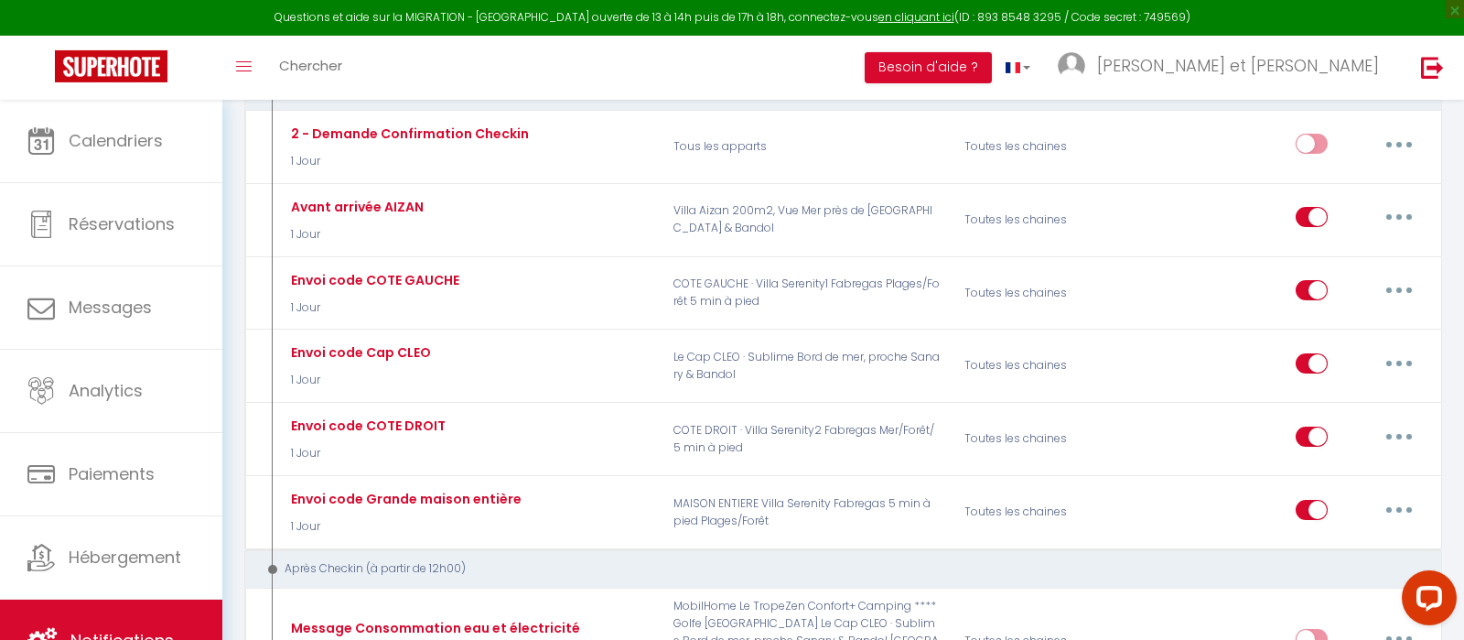
scroll to position [558, 0]
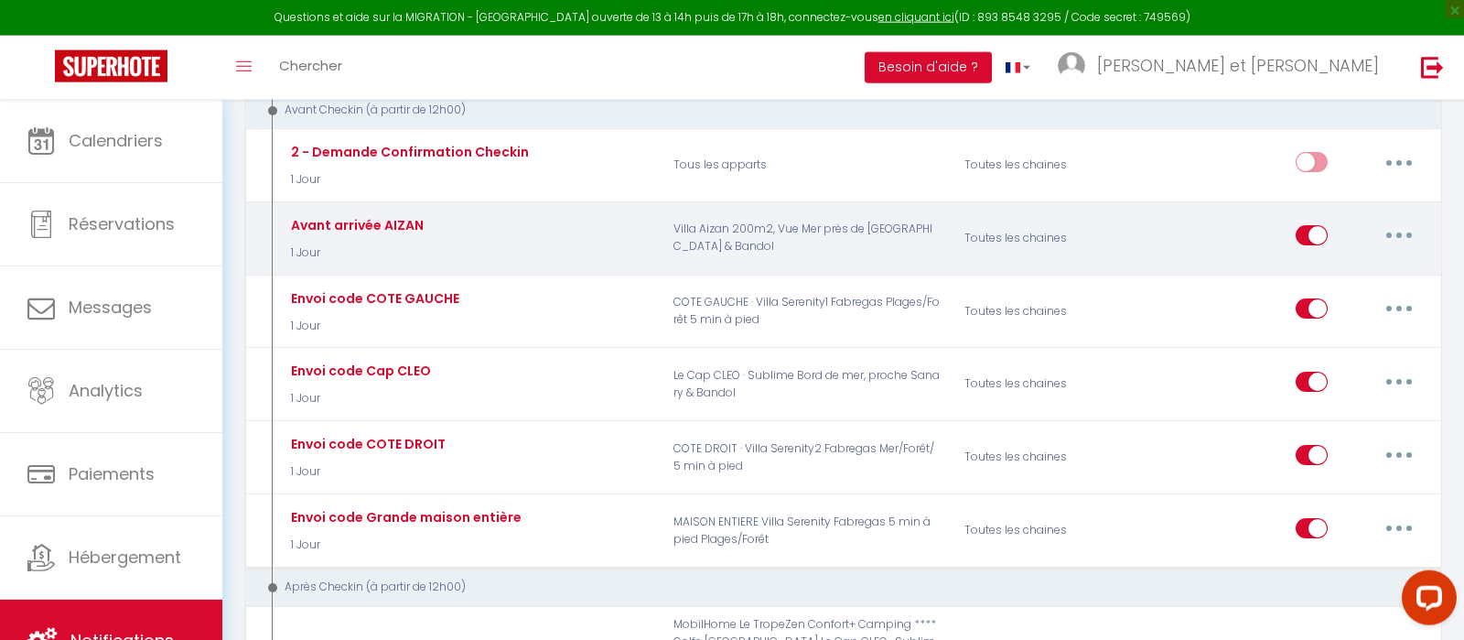
click at [1392, 228] on button "button" at bounding box center [1398, 235] width 51 height 29
click at [1336, 275] on link "Editer" at bounding box center [1351, 277] width 135 height 31
type input "Avant arrivée AIZAN"
select select "1 Jour"
select select
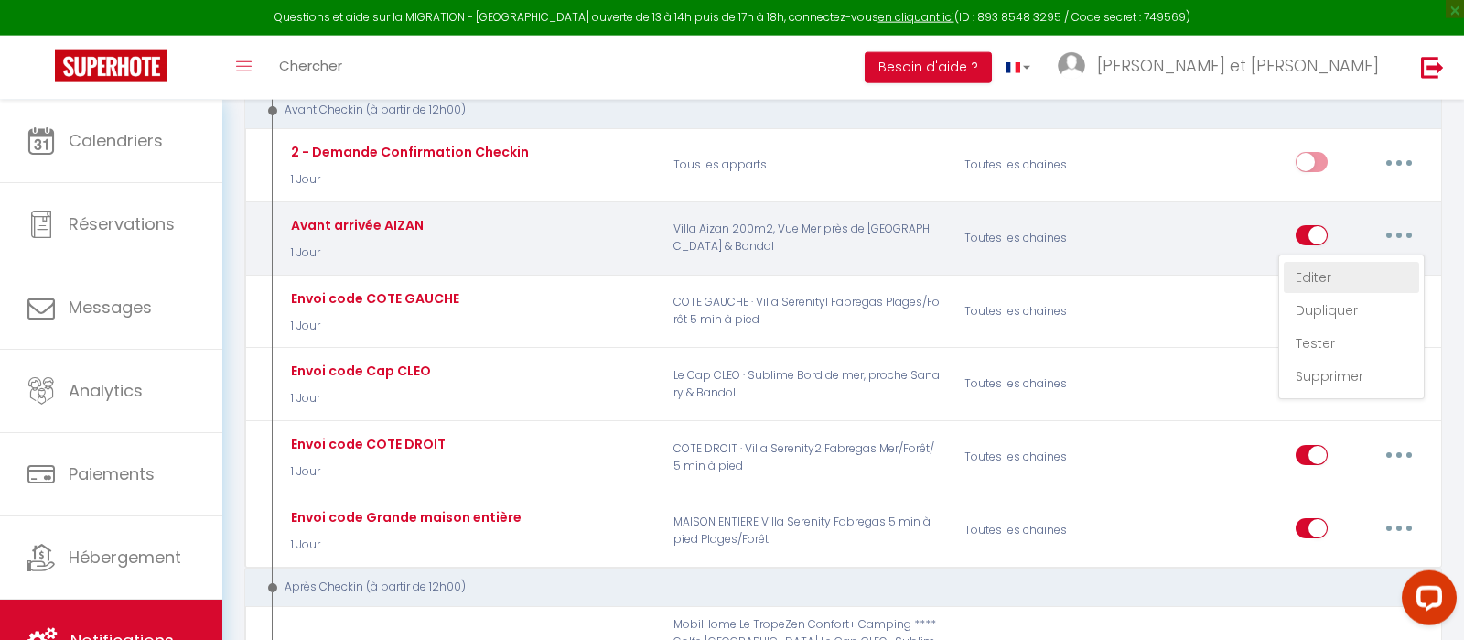
checkbox input "true"
checkbox input "false"
radio input "true"
type input "Bonjour [GUEST:FIRST_NAME] Voici le code d'entrée de la boite à clé pour votre …"
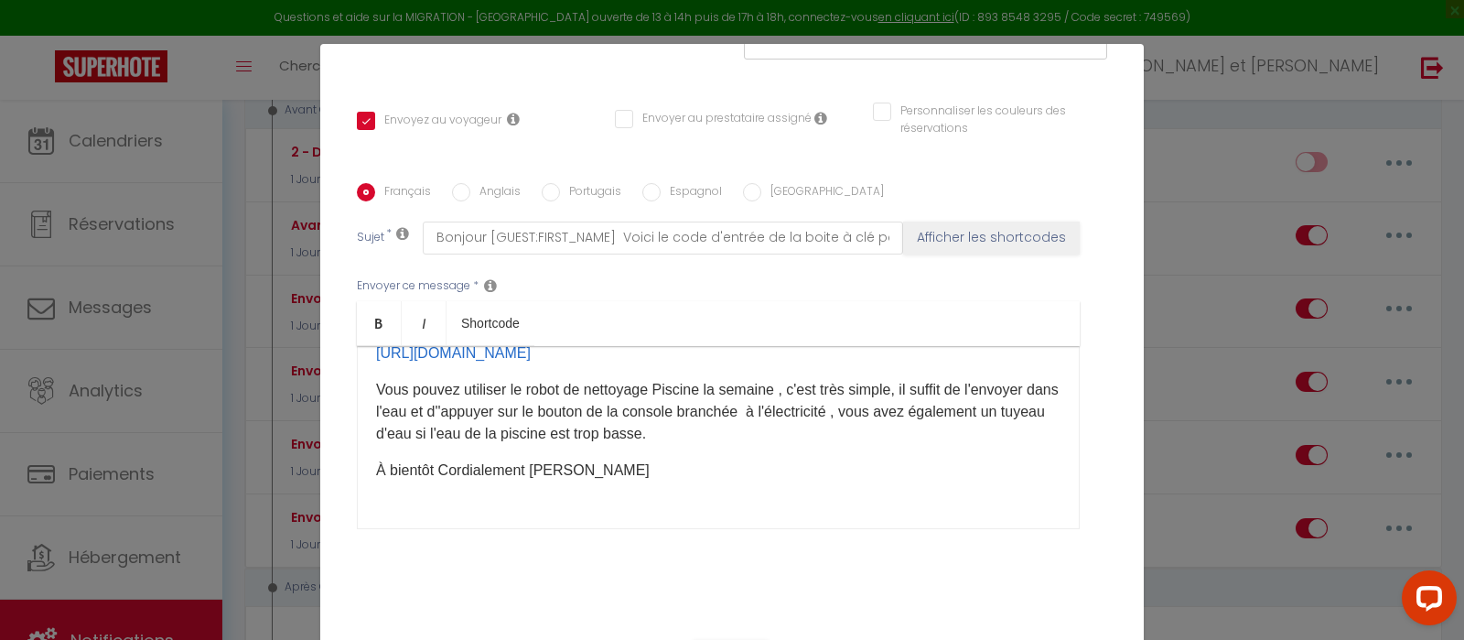
scroll to position [237, 0]
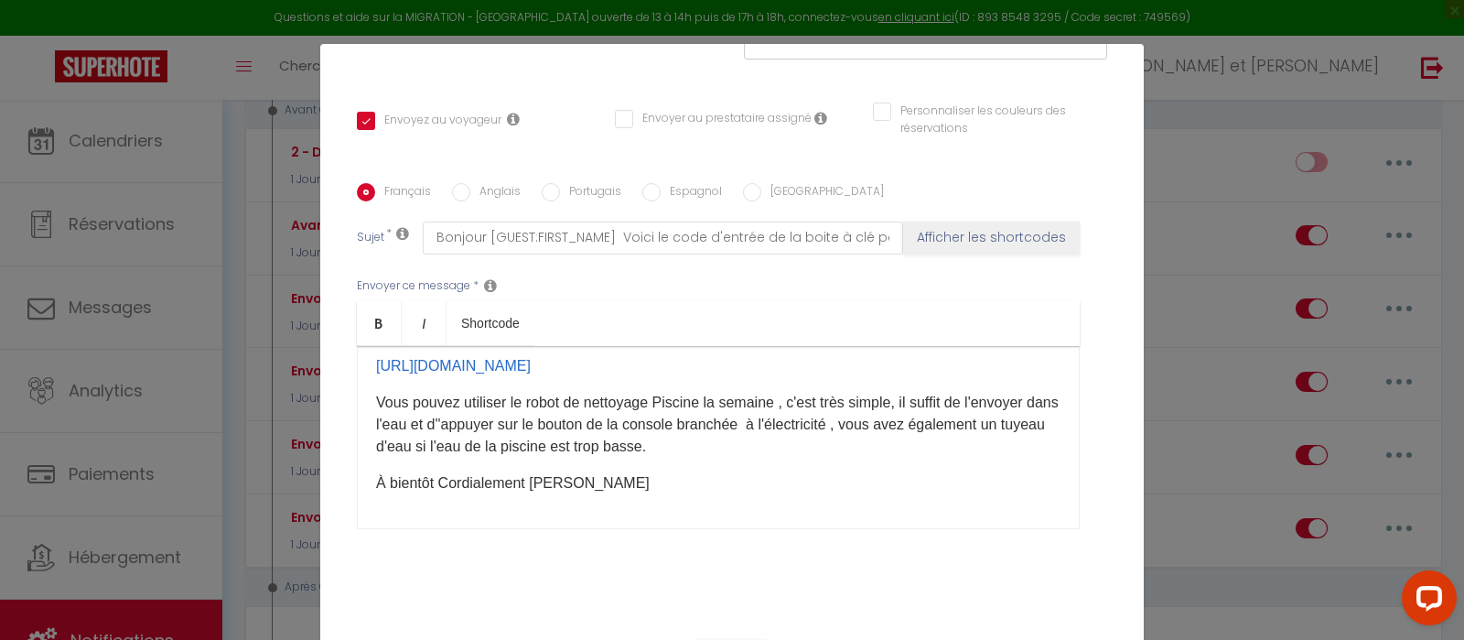
drag, startPoint x: 1073, startPoint y: 392, endPoint x: 1067, endPoint y: 461, distance: 69.8
click at [1067, 462] on div "Bonjour [GUEST:FIRST_NAME] Voici le code [CODE]​ ​de la boite à clé pour votre …" at bounding box center [718, 437] width 723 height 183
click at [708, 435] on p "Vous pouvez utiliser le robot de nettoyage Piscine la semaine , c'est très simp…" at bounding box center [718, 425] width 684 height 66
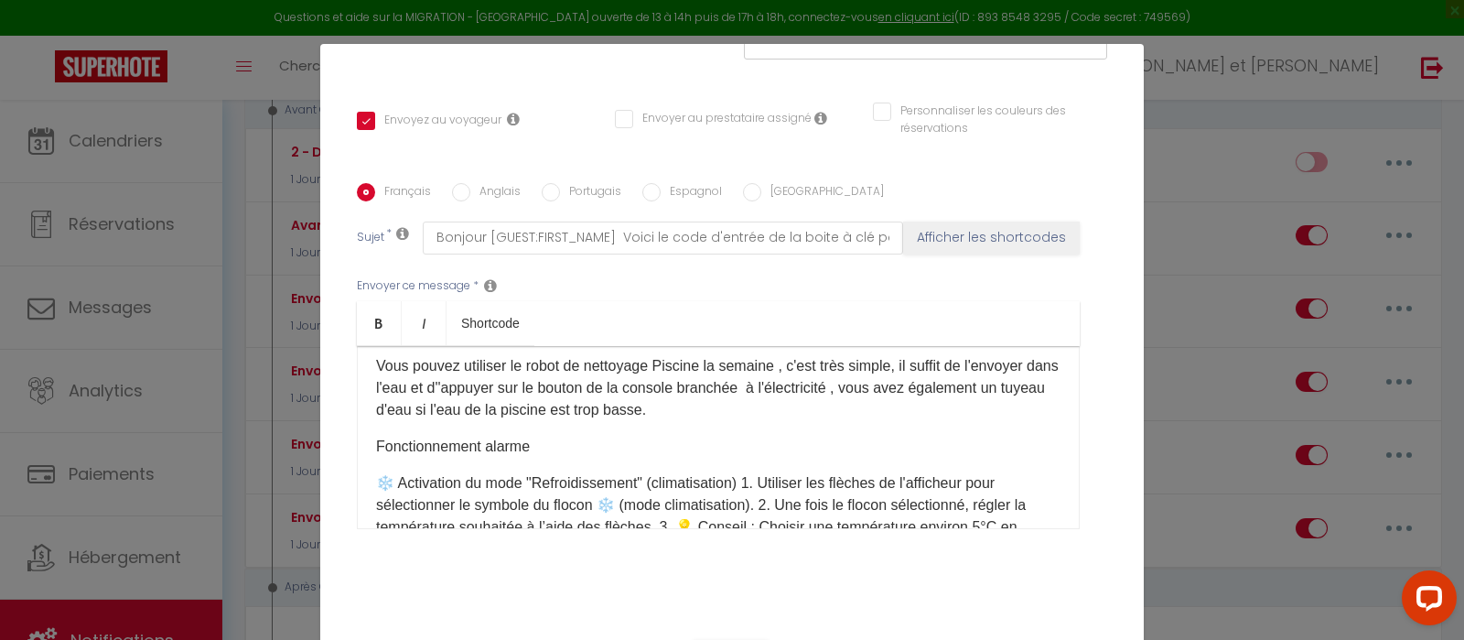
drag, startPoint x: 565, startPoint y: 429, endPoint x: 382, endPoint y: 424, distance: 182.2
click at [382, 436] on p "Fonctionnement alarme" at bounding box center [718, 447] width 684 height 22
click at [530, 440] on div "Bonjour [GUEST:FIRST_NAME] Voici le code [CODE]​ ​de la boite à clé pour votre …" at bounding box center [718, 437] width 723 height 183
drag, startPoint x: 449, startPoint y: 431, endPoint x: 373, endPoint y: 428, distance: 76.0
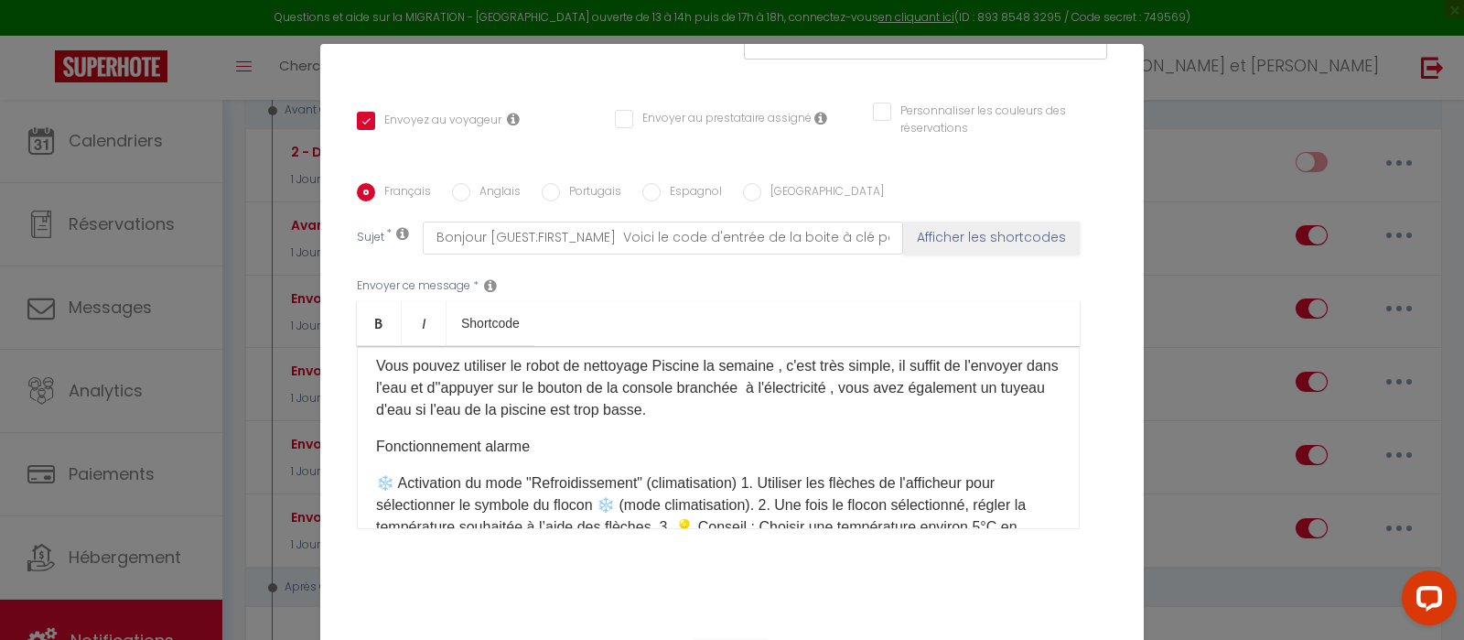
click at [373, 428] on div "Bonjour [GUEST:FIRST_NAME] Voici le code [CODE]​ ​de la boite à clé pour votre …" at bounding box center [718, 437] width 723 height 183
click at [485, 436] on p "Fonctionnement alarme" at bounding box center [718, 447] width 684 height 22
click at [540, 436] on p "Fonctionnement alarme" at bounding box center [718, 447] width 684 height 22
click at [827, 436] on p "Fonctionnement climatisation : Démarrer avec le petit bouton blanc sur le dessus" at bounding box center [718, 447] width 684 height 22
click at [653, 436] on p "Fonctionnement climatisation : Démarrer avec le petit bouton blanc ON/OFF sur l…" at bounding box center [718, 447] width 684 height 22
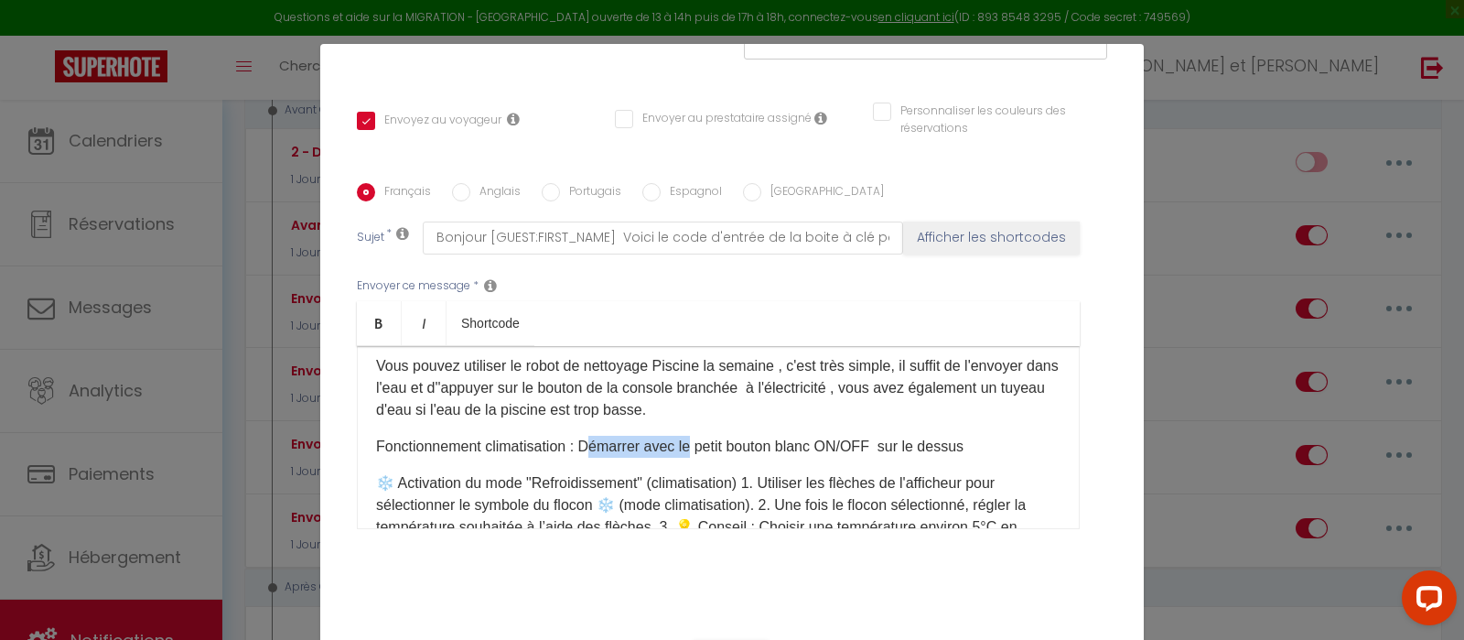
drag, startPoint x: 698, startPoint y: 425, endPoint x: 597, endPoint y: 426, distance: 101.6
click at [597, 436] on p "Fonctionnement climatisation : Démarrer avec le petit bouton blanc ON/OFF sur l…" at bounding box center [718, 447] width 684 height 22
click at [671, 436] on p "Fonctionnement climatisation : Marche Arrpet petit bouton blanc ON/OFF sur le d…" at bounding box center [718, 447] width 684 height 22
click at [966, 436] on p "Fonctionnement climatisation : Marche Arrêt petit bouton blanc ON/OFF sur le de…" at bounding box center [718, 447] width 684 height 22
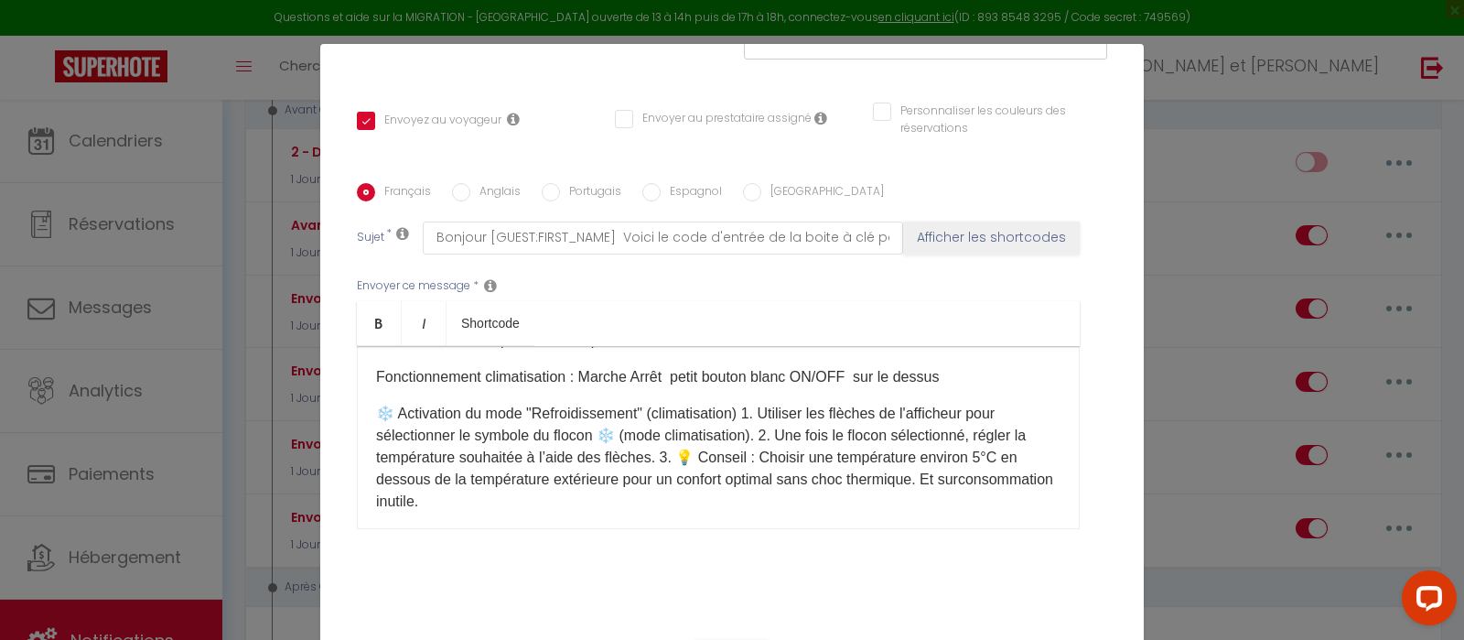
scroll to position [310, 0]
click at [563, 486] on p "❄️ Activation du mode "Refroidissement" (climatisation) 1. Utiliser les flèches…" at bounding box center [718, 454] width 684 height 110
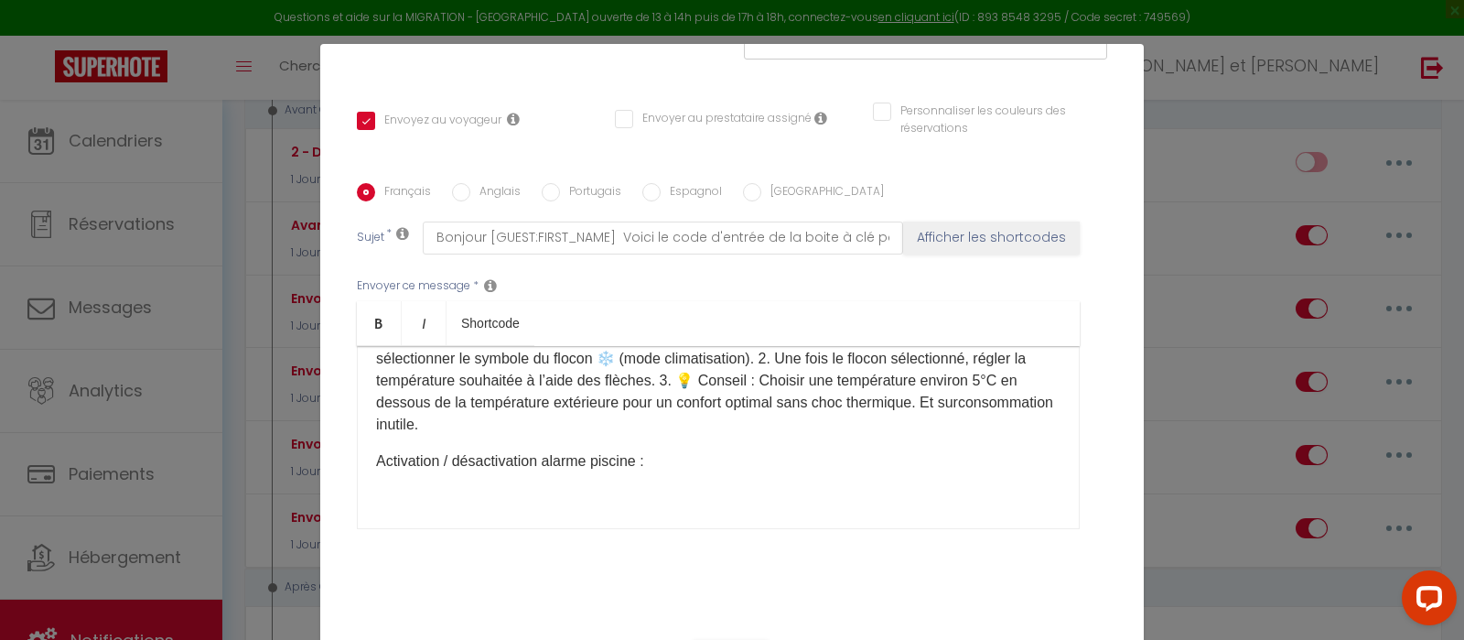
scroll to position [398, 0]
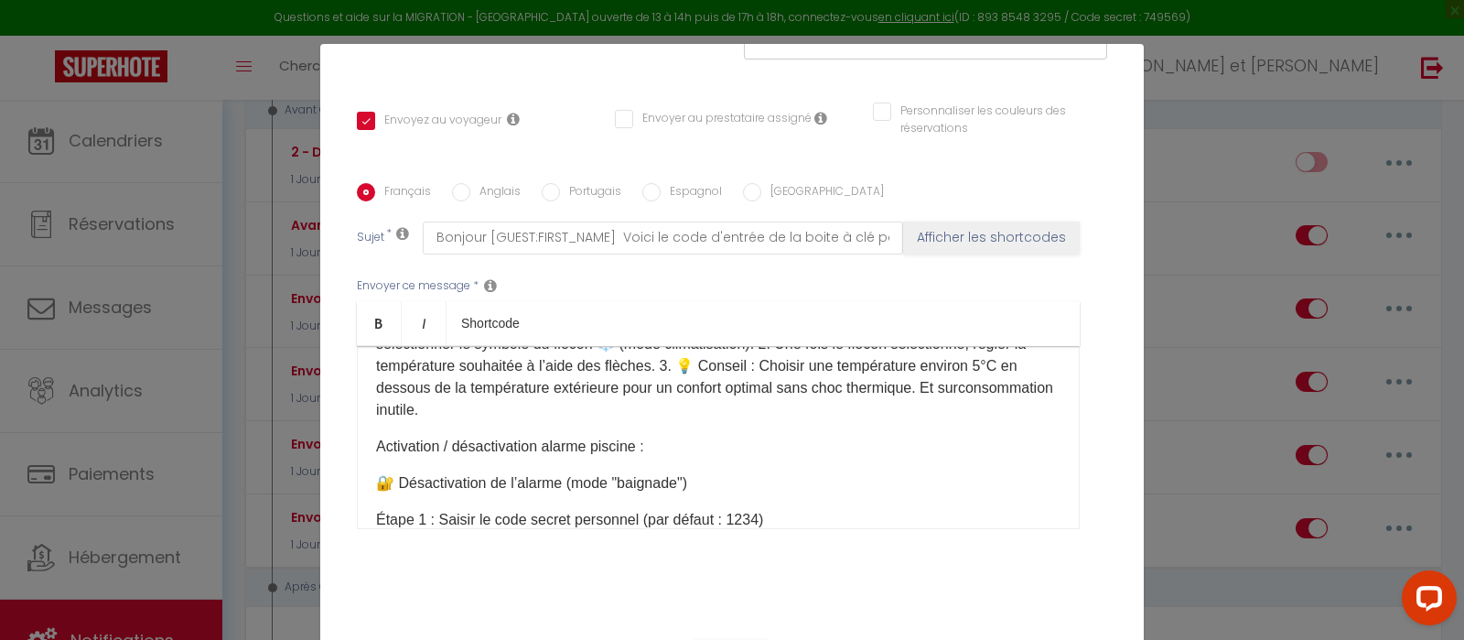
drag, startPoint x: 673, startPoint y: 429, endPoint x: 374, endPoint y: 420, distance: 299.4
click at [374, 420] on div "Bonjour [GUEST:FIRST_NAME] Voici le code [CODE]​ ​de la boite à clé pour votre …" at bounding box center [718, 437] width 723 height 183
click at [372, 339] on link "Bold" at bounding box center [379, 323] width 45 height 44
click at [766, 445] on div "Bonjour [GUEST:FIRST_NAME] Voici le code [CODE]​ ​de la boite à clé pour votre …" at bounding box center [718, 437] width 723 height 183
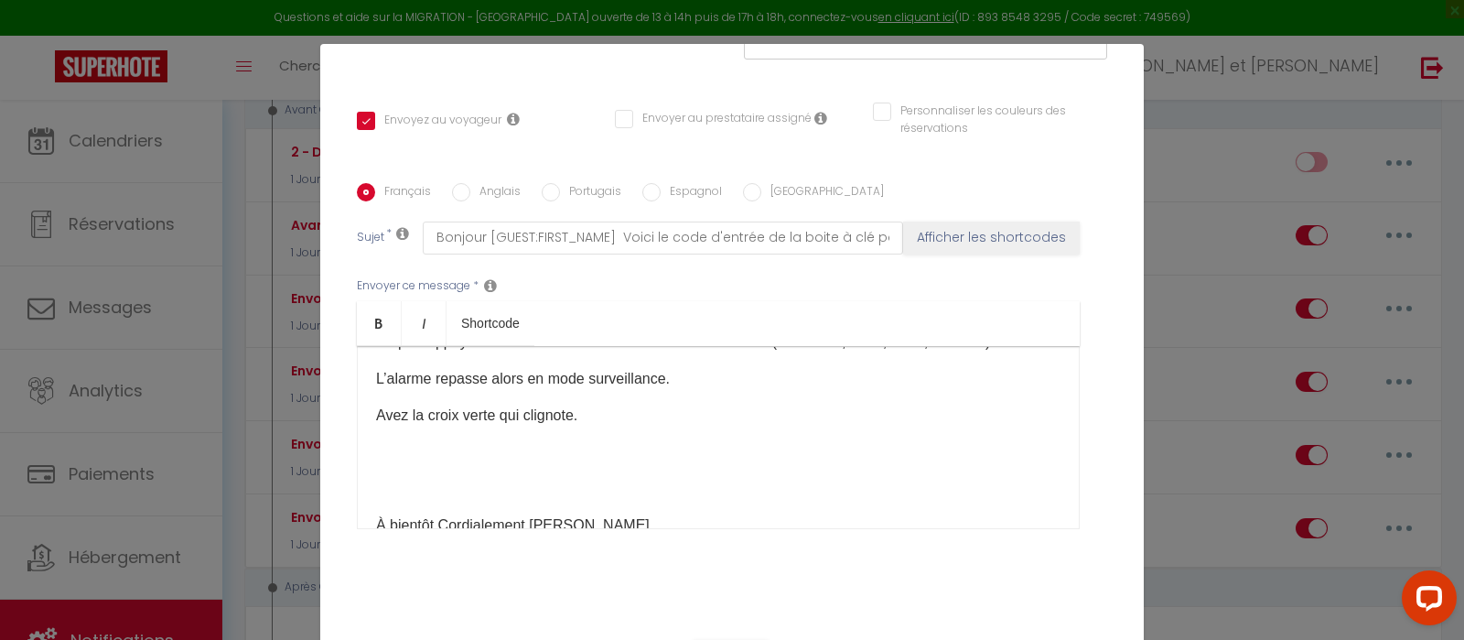
scroll to position [738, 0]
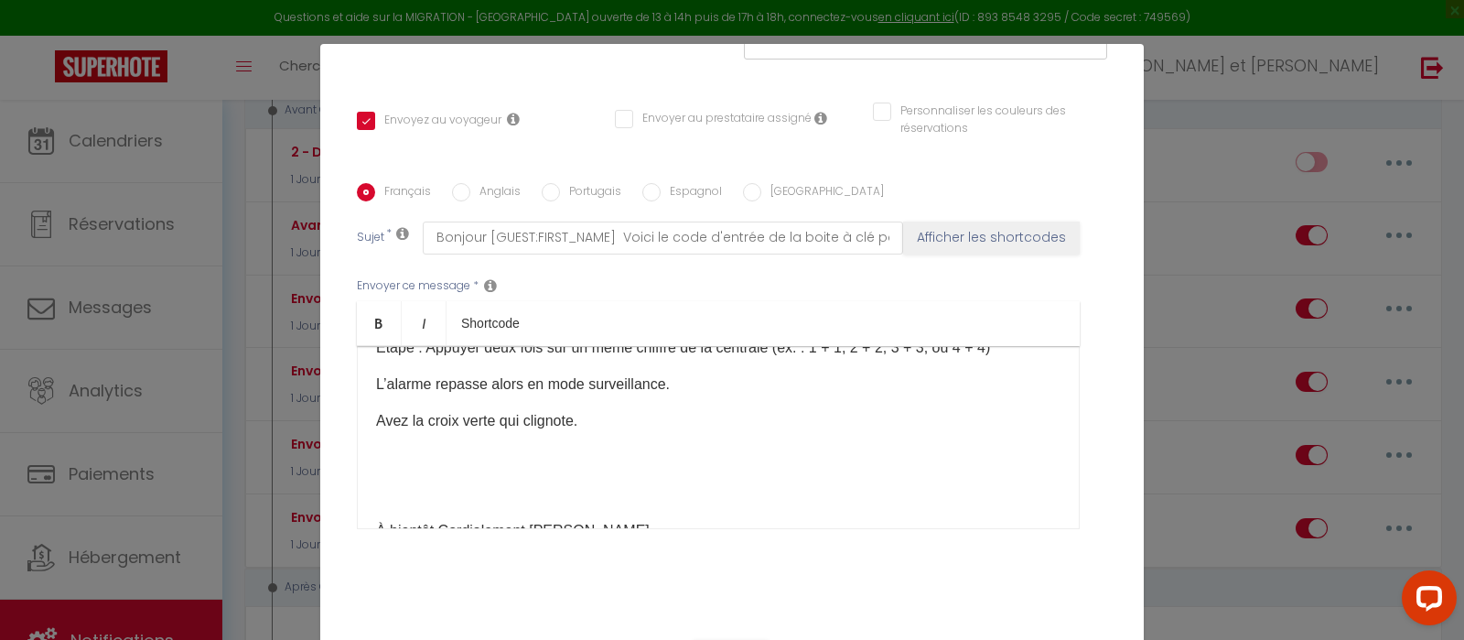
click at [435, 459] on div "Bonjour [GUEST:FIRST_NAME] Voici le code [CODE]​ ​de la boite à clé pour votre …" at bounding box center [718, 437] width 723 height 183
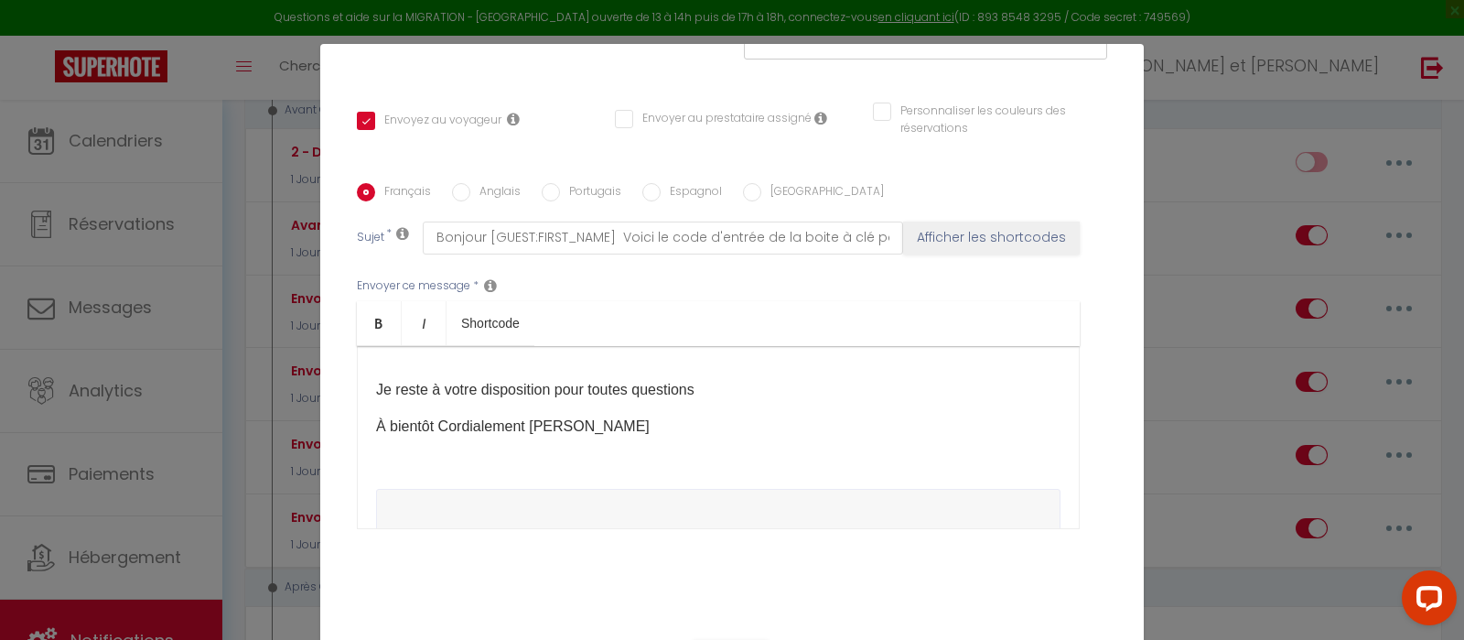
scroll to position [87, 0]
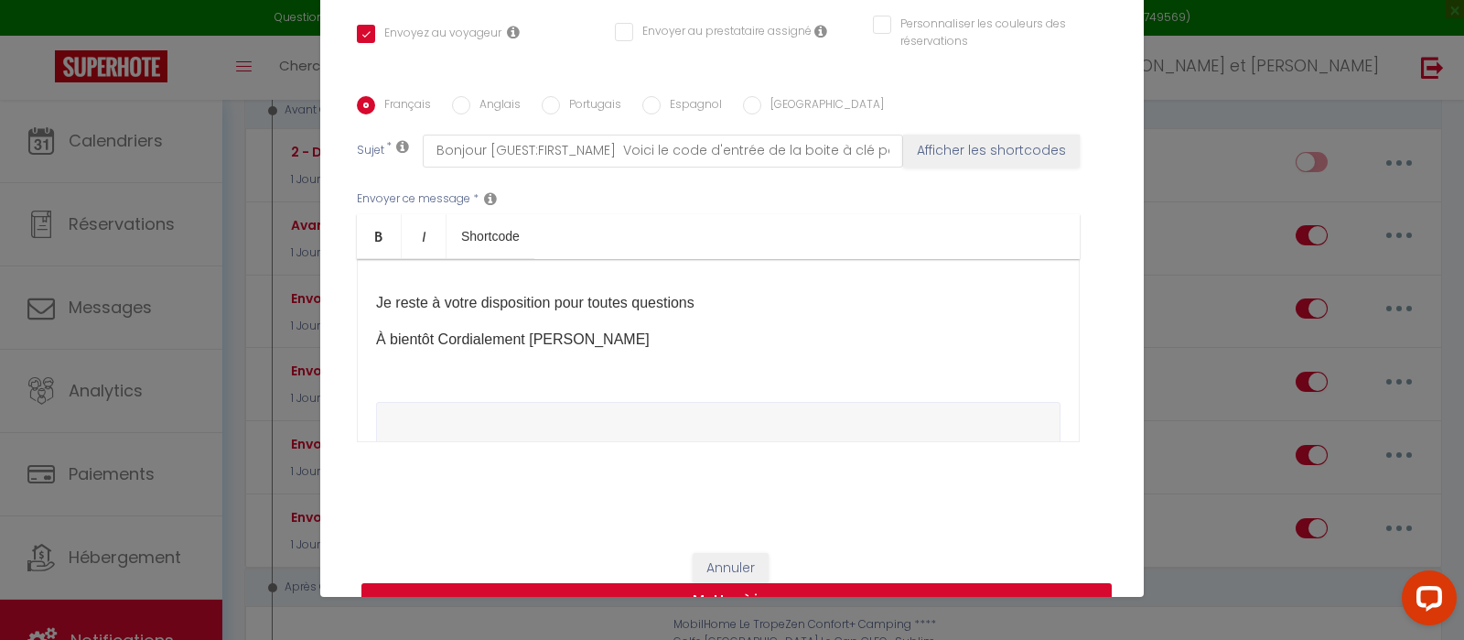
click at [954, 591] on button "Mettre à jour" at bounding box center [736, 600] width 750 height 35
checkbox input "true"
checkbox input "false"
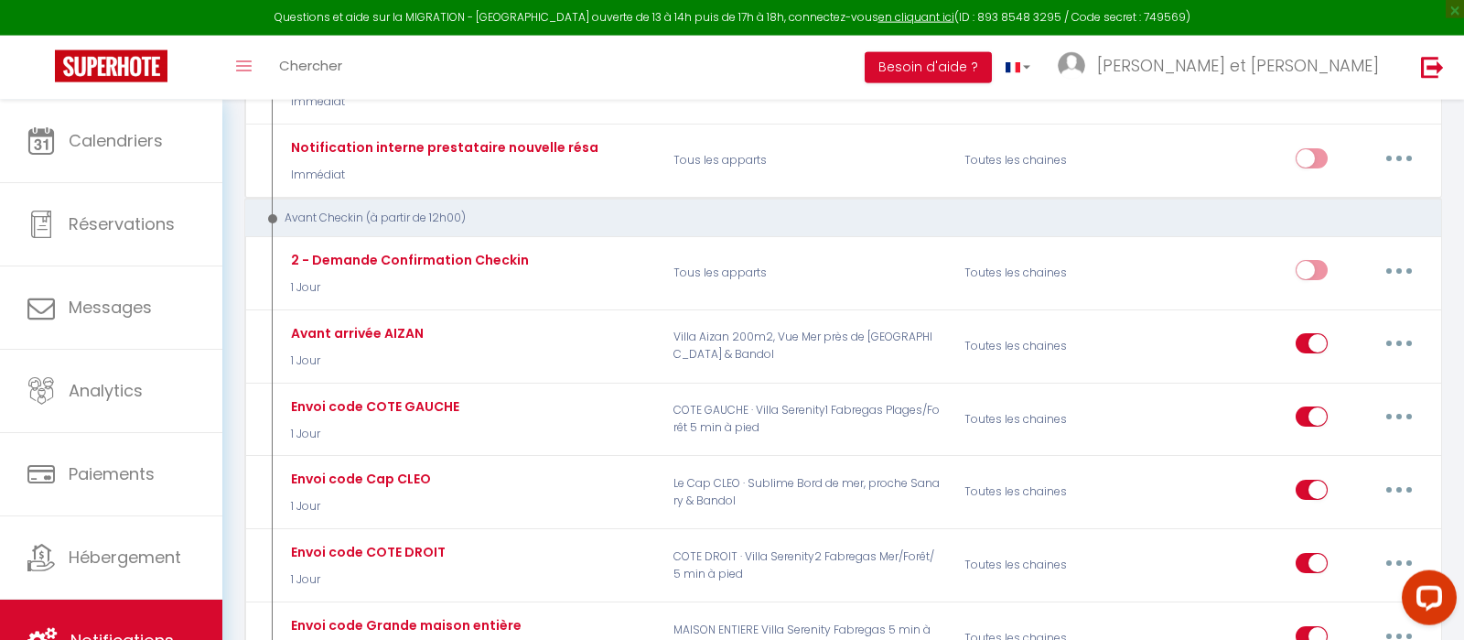
scroll to position [445, 0]
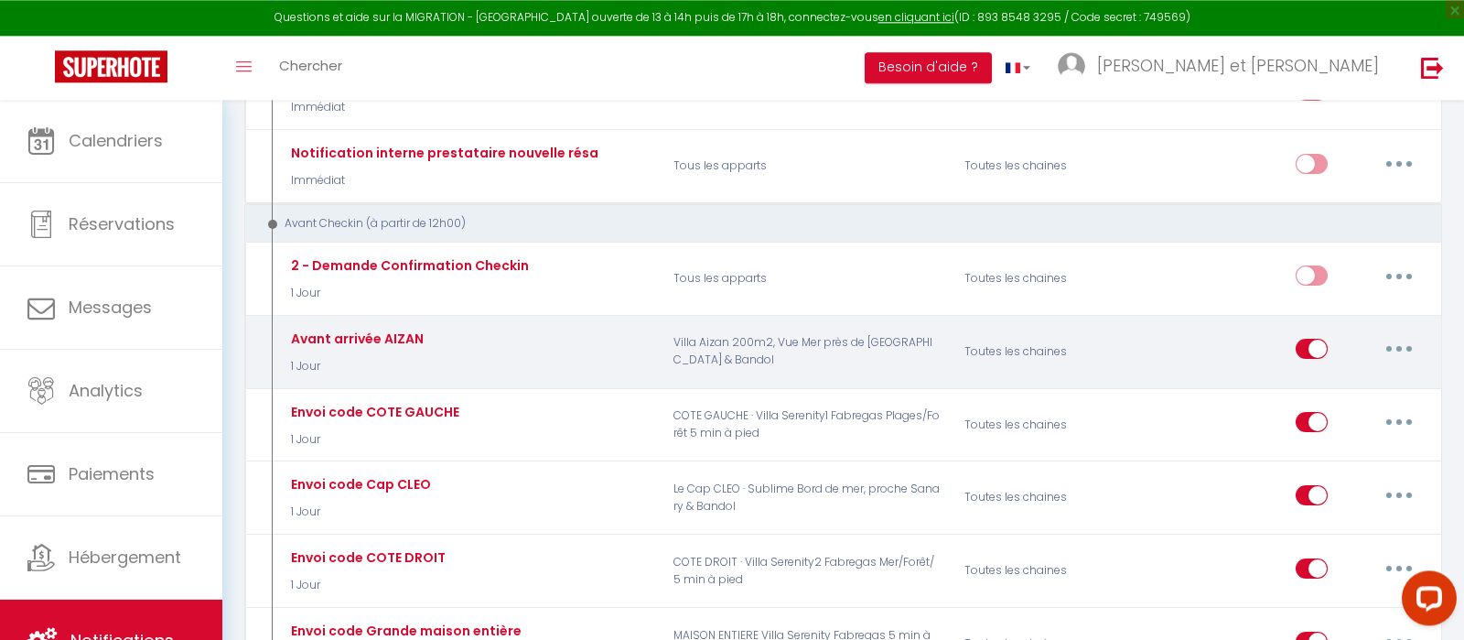
click at [1395, 336] on button "button" at bounding box center [1398, 348] width 51 height 29
click at [1331, 381] on link "Editer" at bounding box center [1351, 390] width 135 height 31
type input "Avant arrivée AIZAN"
select select "1 Jour"
select select
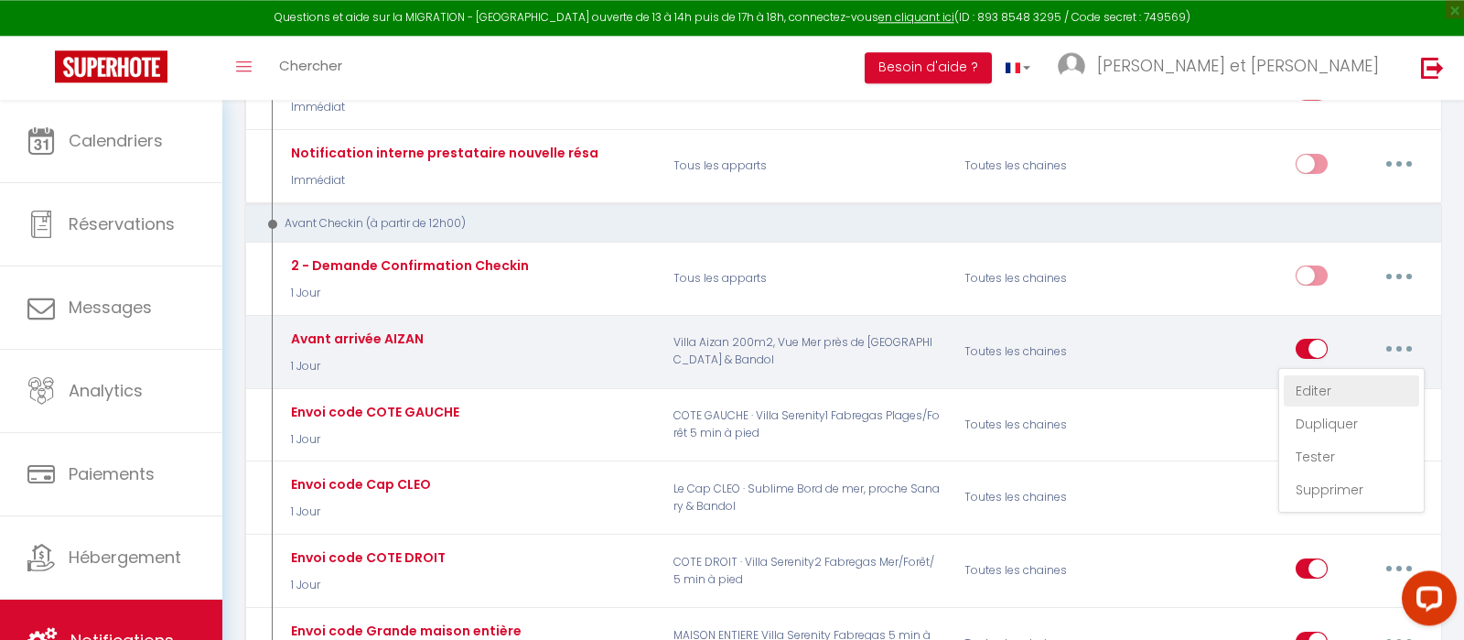
checkbox input "true"
checkbox input "false"
radio input "true"
type input "Bonjour [GUEST:FIRST_NAME] Voici le code d'entrée de la boite à clé pour votre …"
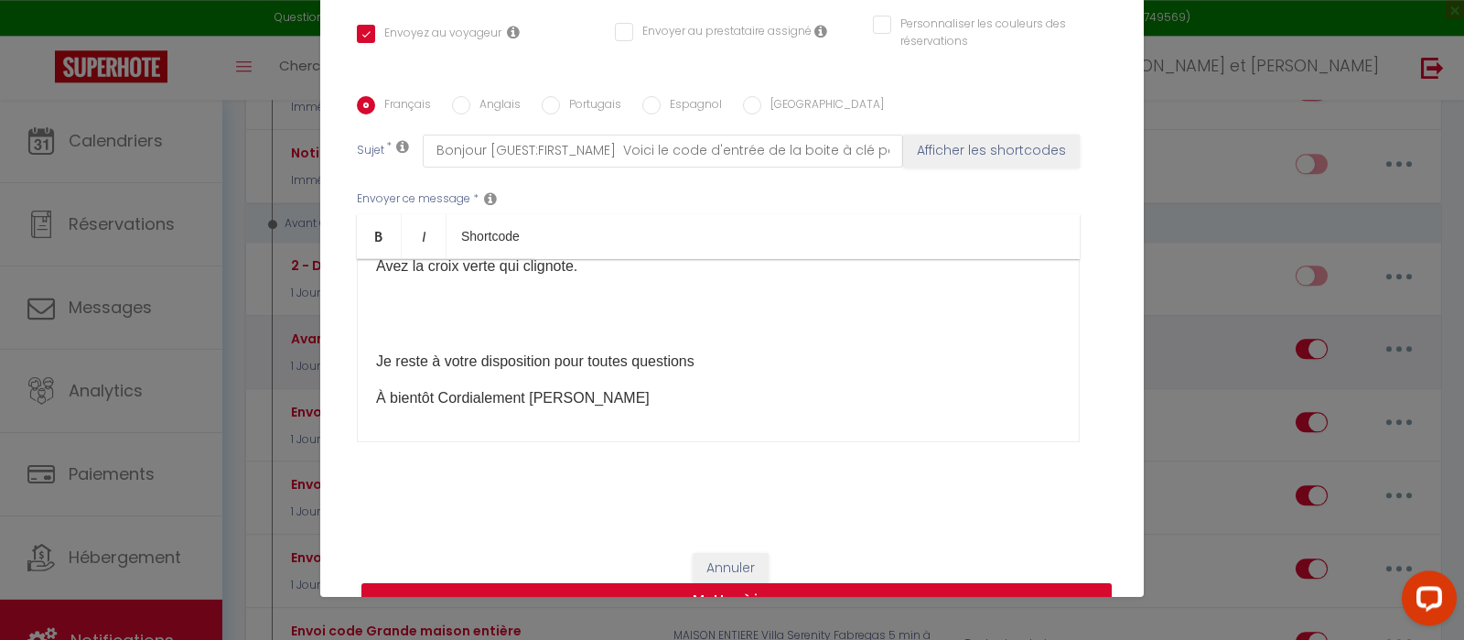
scroll to position [87, 0]
click at [593, 387] on p "À bientôt Cordialement Denis" at bounding box center [718, 398] width 684 height 22
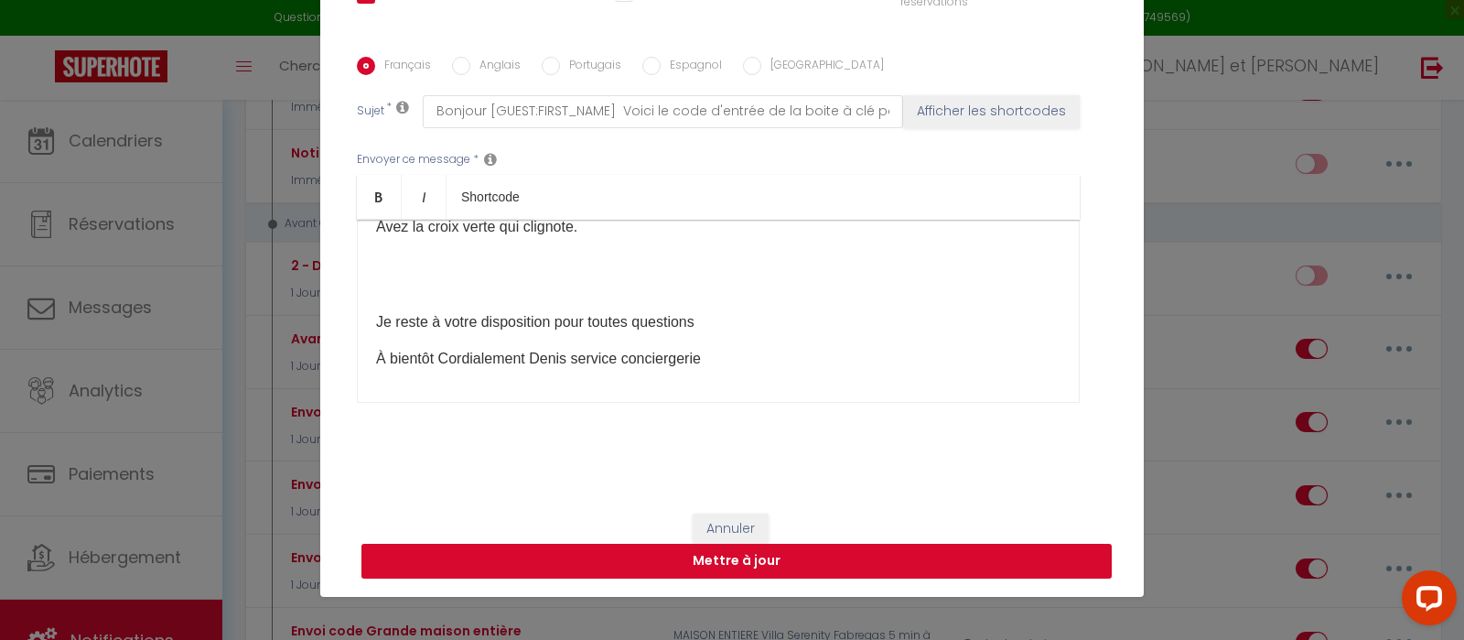
click at [927, 557] on button "Mettre à jour" at bounding box center [736, 561] width 750 height 35
checkbox input "true"
checkbox input "false"
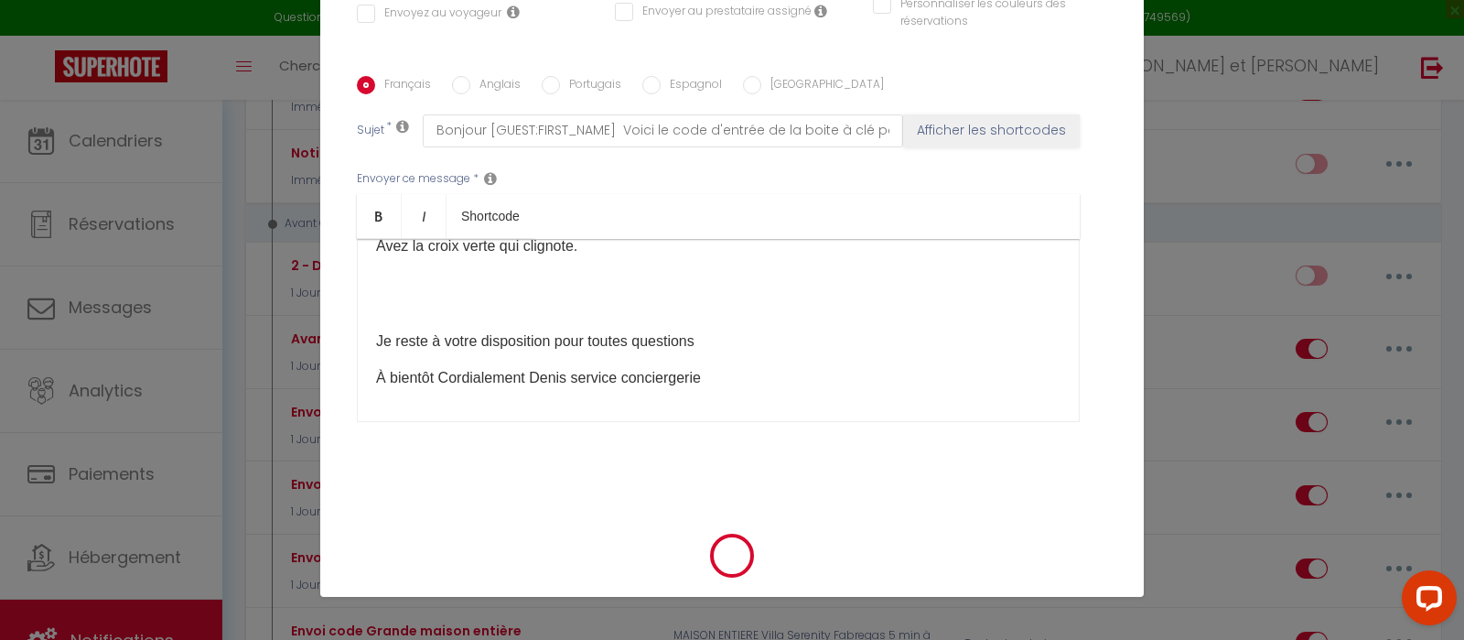
select select "1"
select select
checkbox input "false"
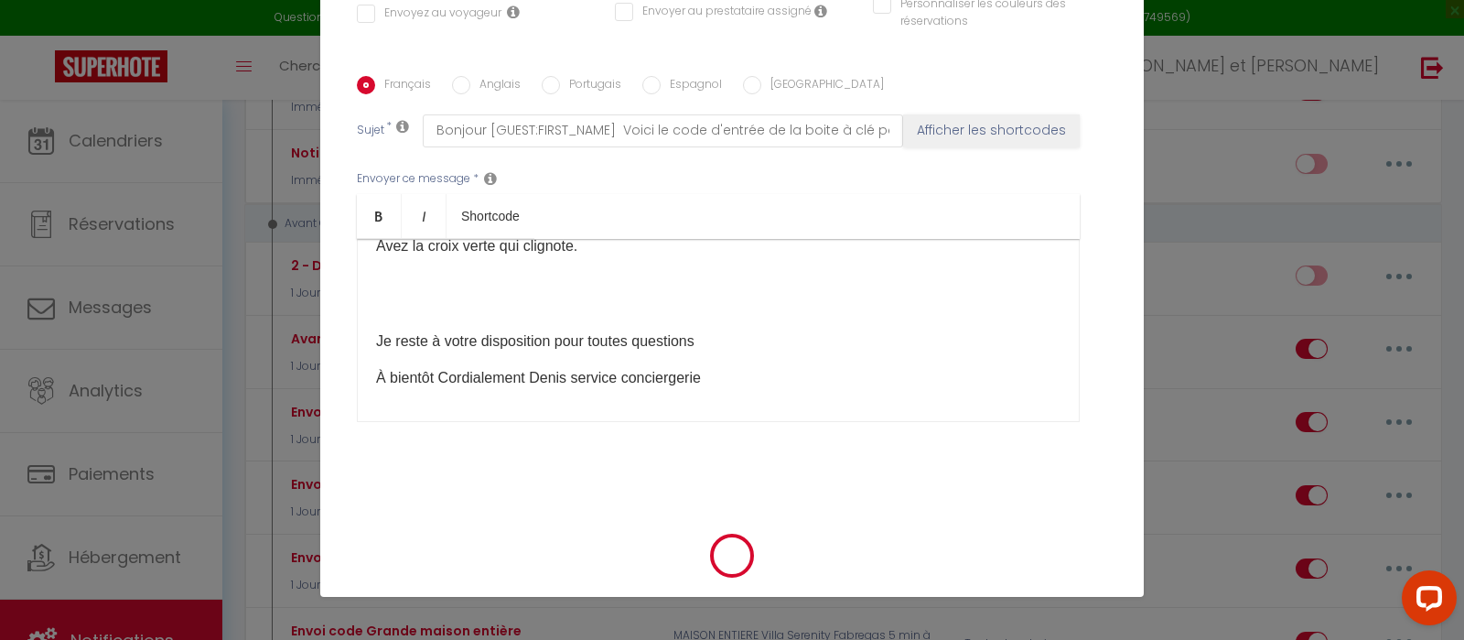
checkbox input "false"
radio input "false"
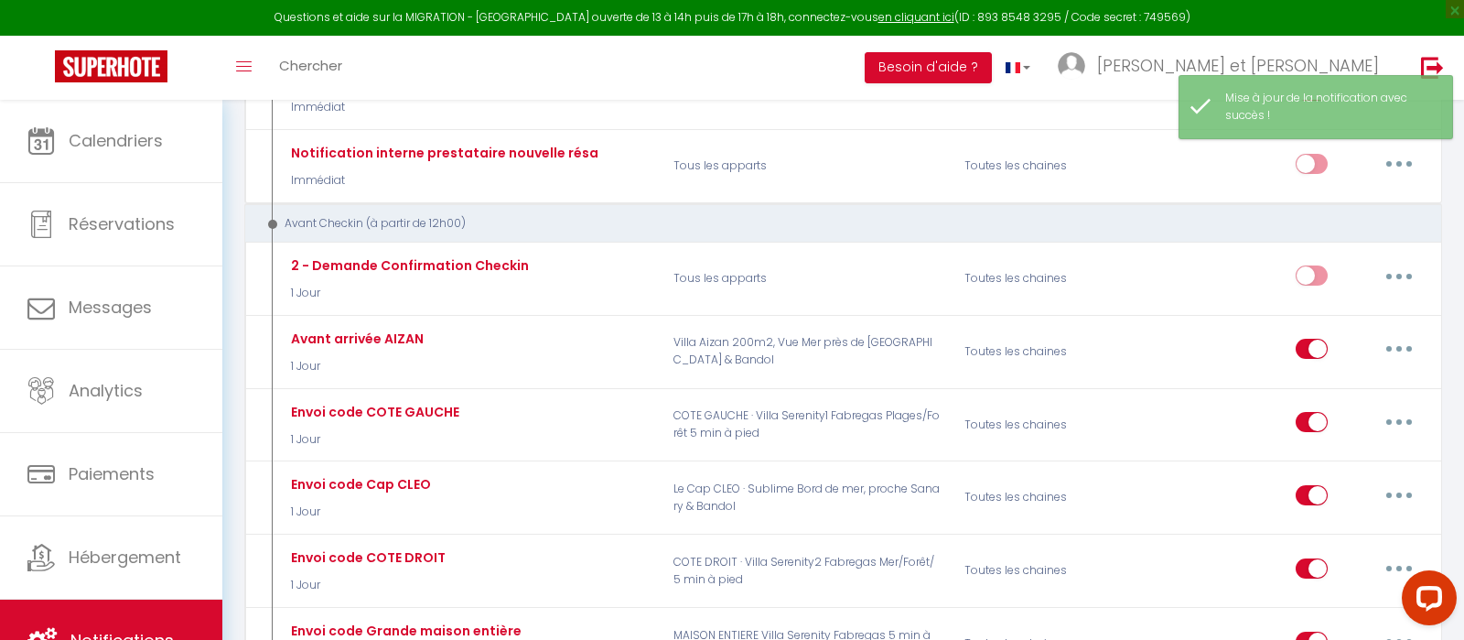
select select
checkbox input "false"
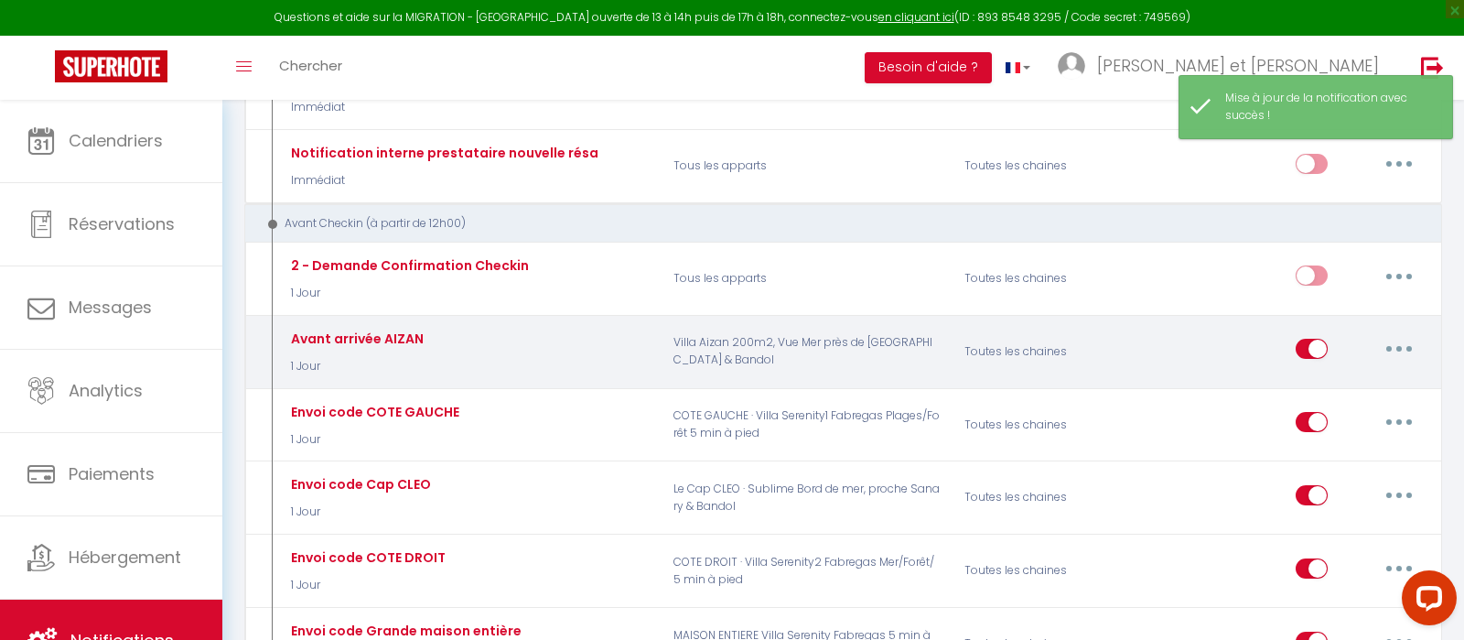
click at [1384, 335] on button "button" at bounding box center [1398, 348] width 51 height 29
click at [1337, 376] on link "Editer" at bounding box center [1351, 390] width 135 height 31
type input "Avant arrivée AIZAN"
select select "1 Jour"
select select
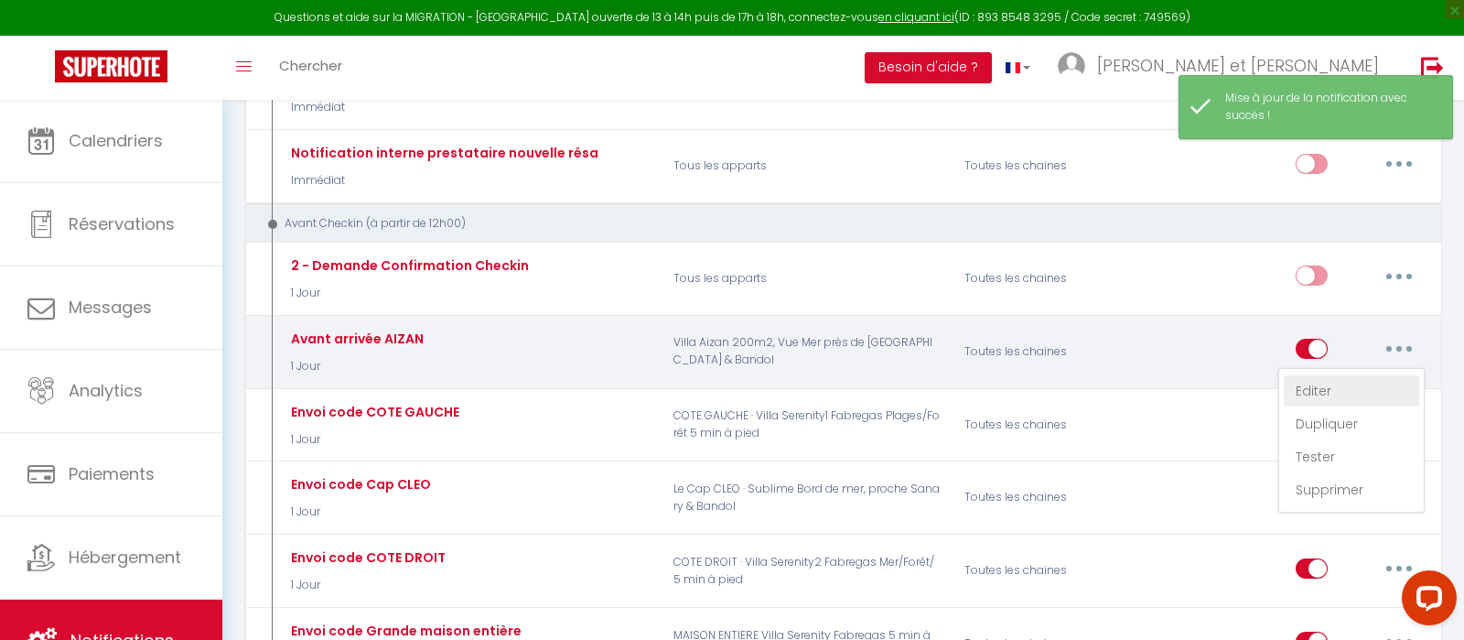
checkbox input "true"
checkbox input "false"
radio input "true"
type input "Bonjour [GUEST:FIRST_NAME] Voici le code d'entrée de la boite à clé pour votre …"
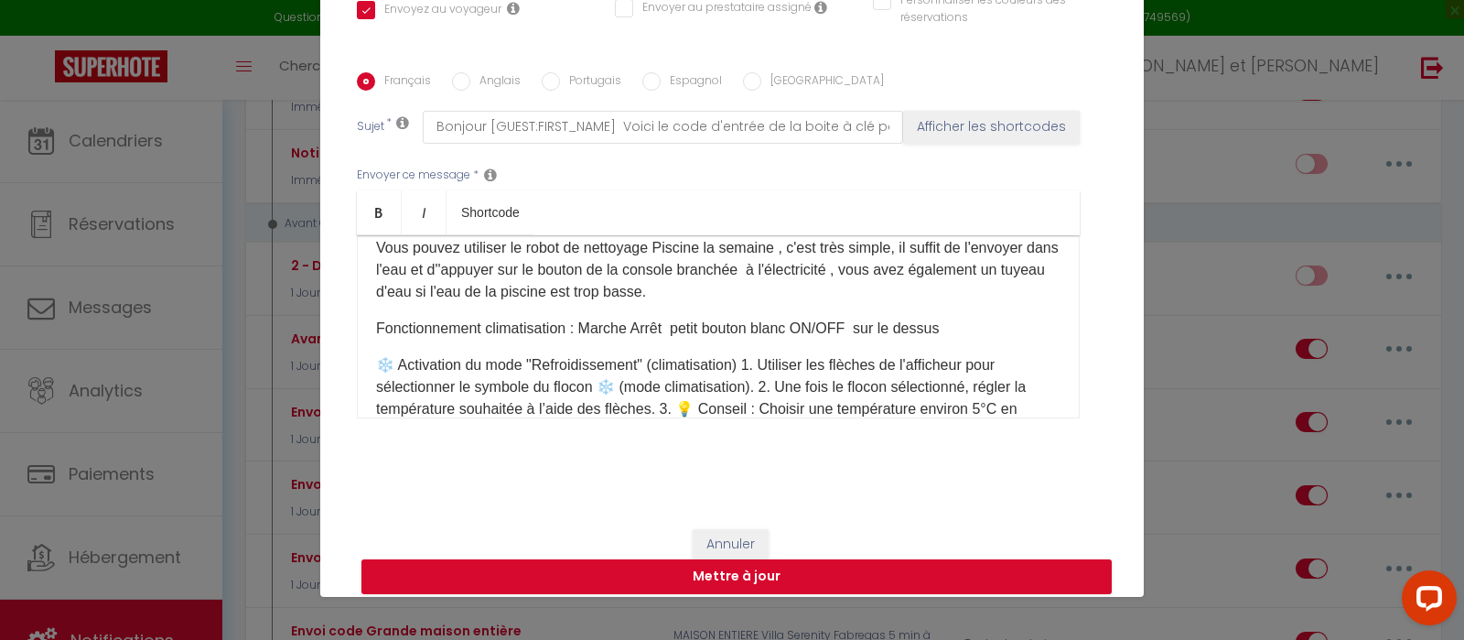
scroll to position [265, 0]
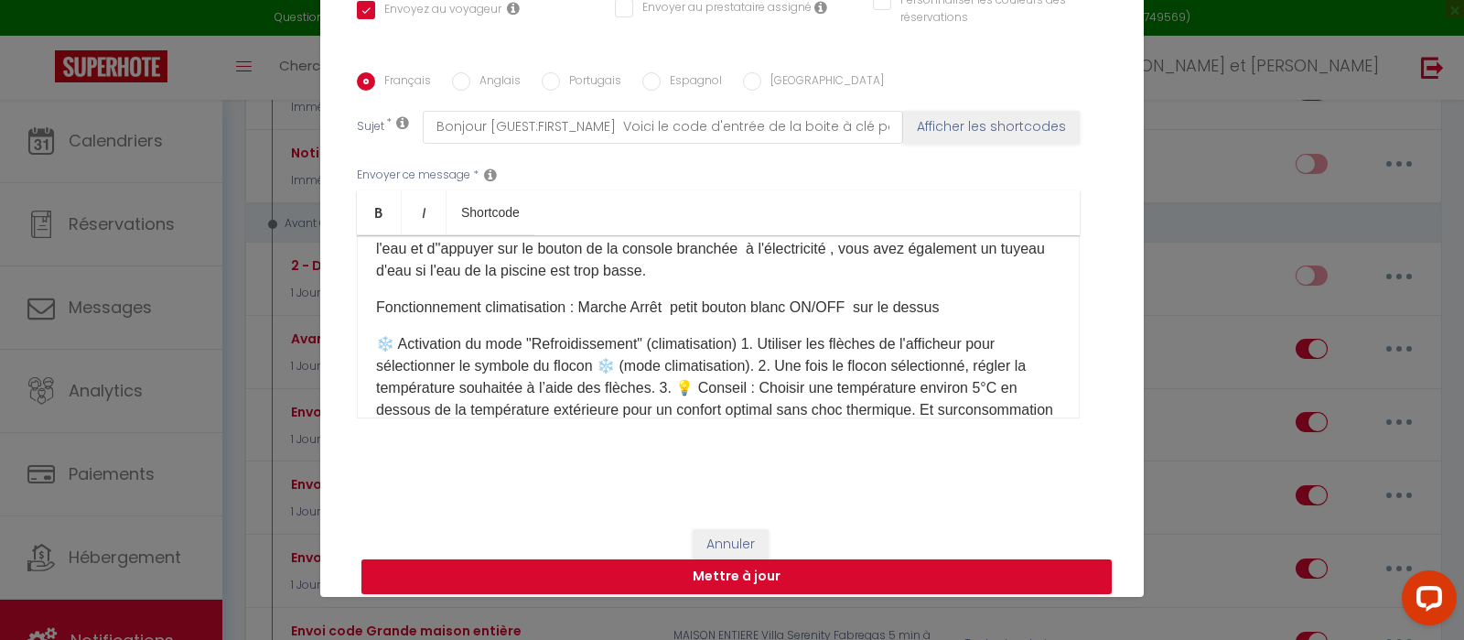
click at [680, 296] on p "Fonctionnement climatisation : Marche Arrêt petit bouton blanc ON/OFF sur le de…" at bounding box center [718, 307] width 684 height 22
click at [520, 333] on p "❄️ Activation du mode "Refroidissement" (climatisation) 1. Utiliser les flèches…" at bounding box center [718, 388] width 684 height 110
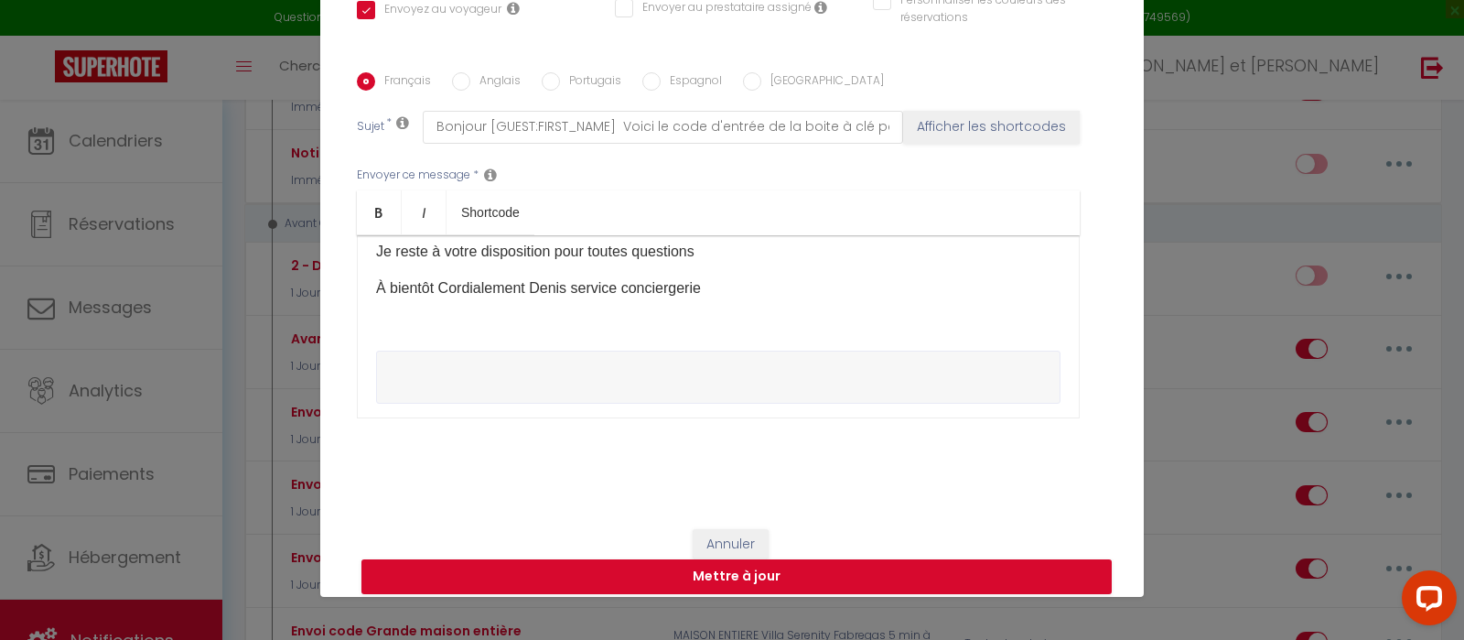
scroll to position [978, 0]
click at [433, 279] on p "​" at bounding box center [718, 290] width 684 height 22
click at [767, 587] on button "Mettre à jour" at bounding box center [736, 576] width 750 height 35
checkbox input "true"
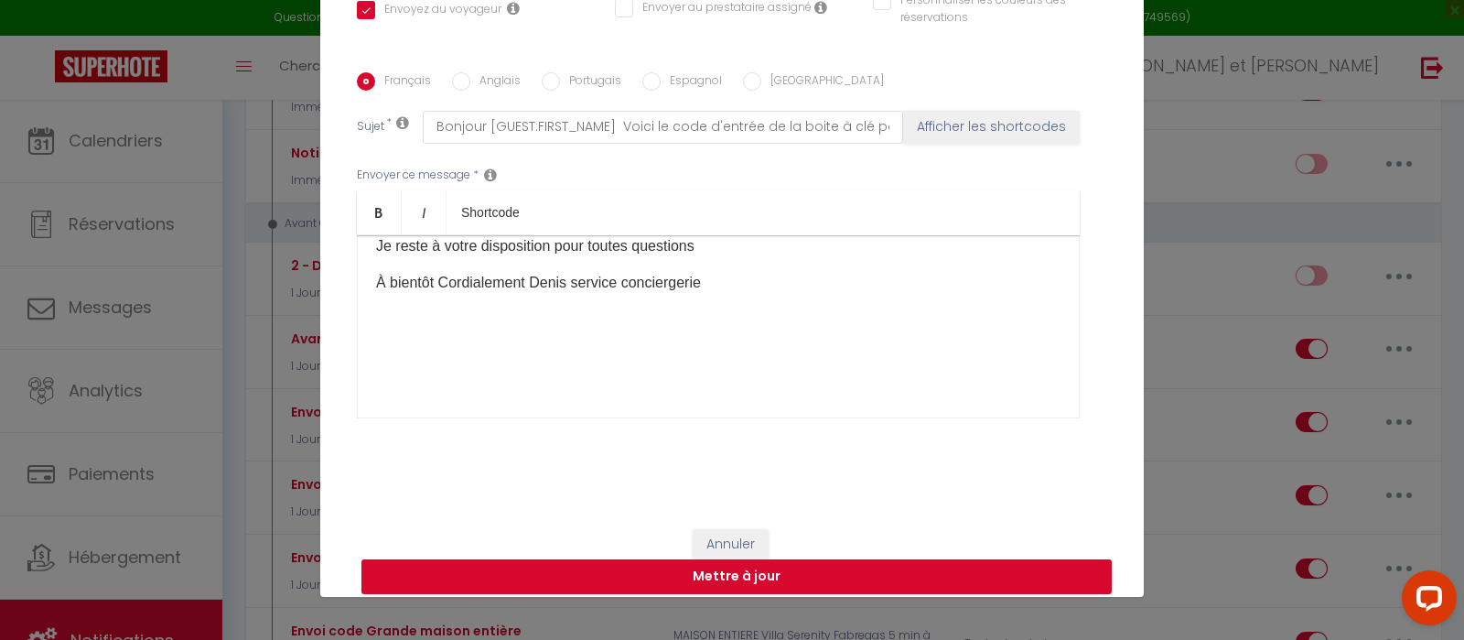
checkbox input "false"
